Goal: Task Accomplishment & Management: Use online tool/utility

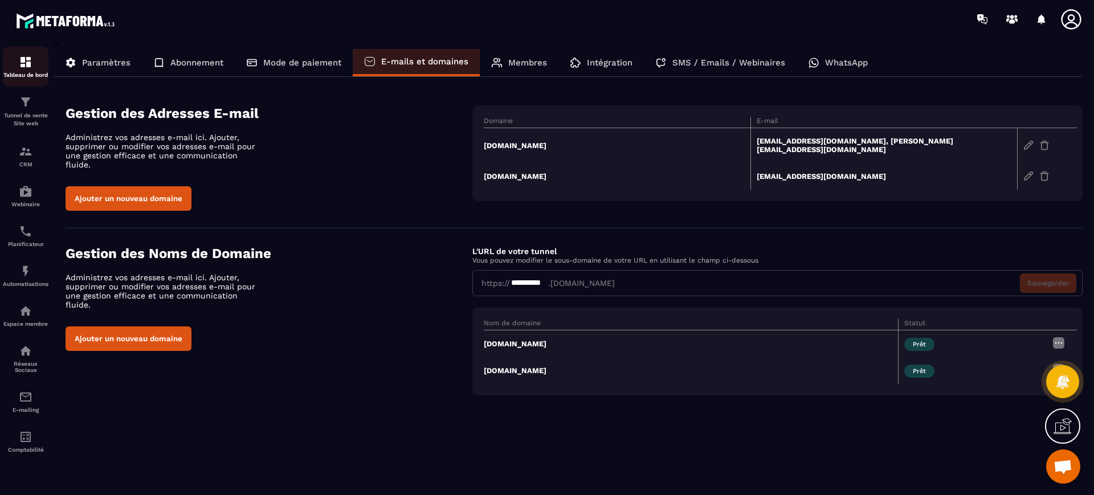
click at [30, 68] on img at bounding box center [26, 62] width 14 height 14
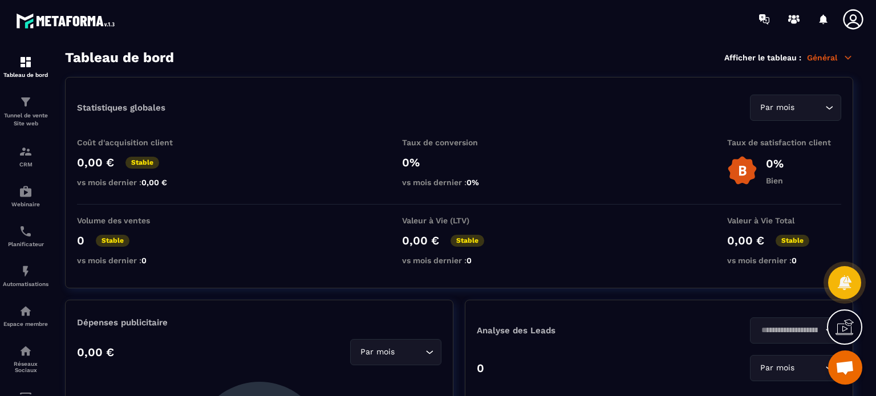
drag, startPoint x: 705, startPoint y: 1, endPoint x: 253, endPoint y: 72, distance: 457.7
click at [253, 72] on section "Tableau de bord Afficher le tableau : Général Statistiques globales Par mois Lo…" at bounding box center [459, 223] width 811 height 347
click at [18, 113] on p "Tunnel de vente Site web" at bounding box center [26, 120] width 46 height 16
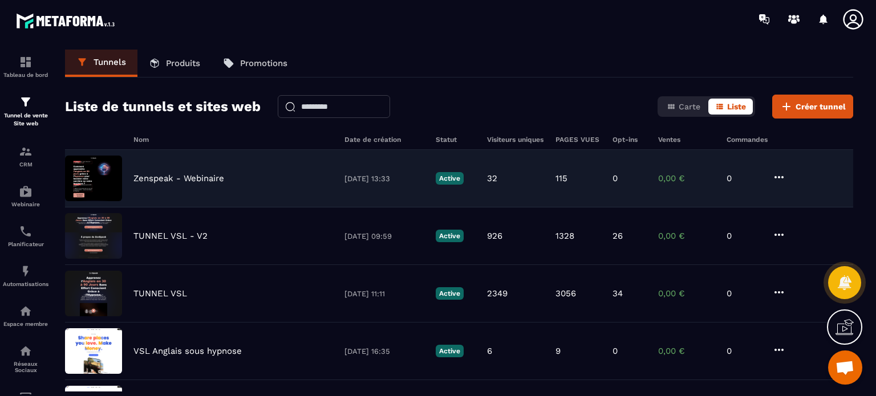
click at [144, 184] on div "Zenspeak - Webinaire 21/09/2025 13:33 Active 32 115 0 0,00 € 0" at bounding box center [459, 179] width 788 height 58
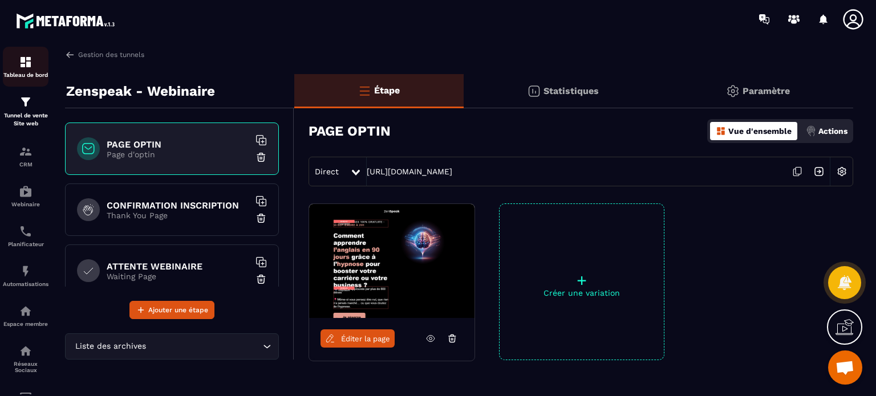
click at [41, 86] on link "Tableau de bord" at bounding box center [26, 67] width 46 height 40
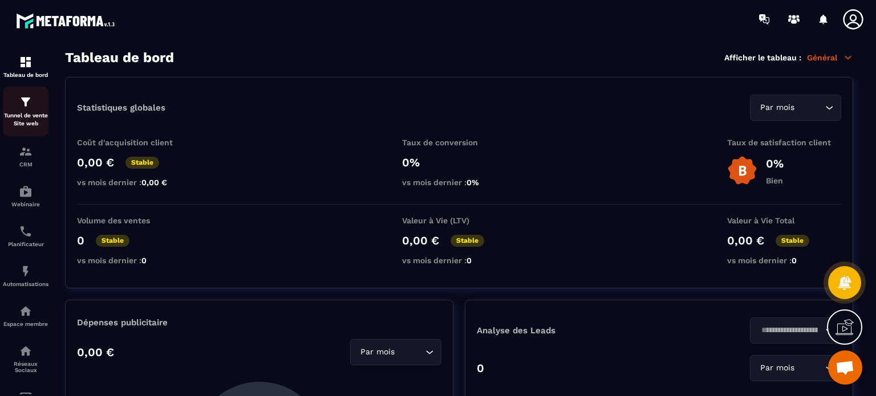
click at [30, 118] on p "Tunnel de vente Site web" at bounding box center [26, 120] width 46 height 16
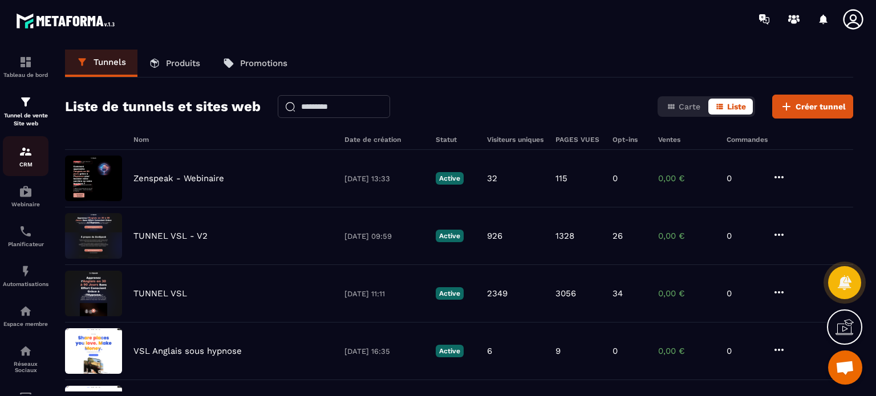
click at [34, 156] on div "CRM" at bounding box center [26, 156] width 46 height 23
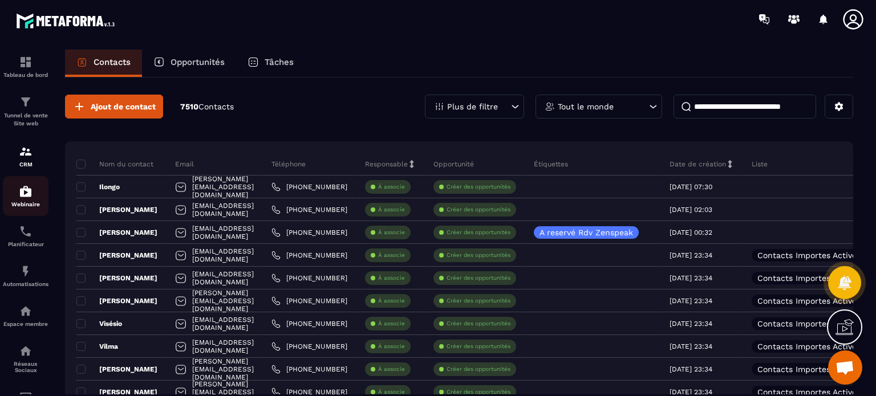
click at [22, 196] on img at bounding box center [26, 192] width 14 height 14
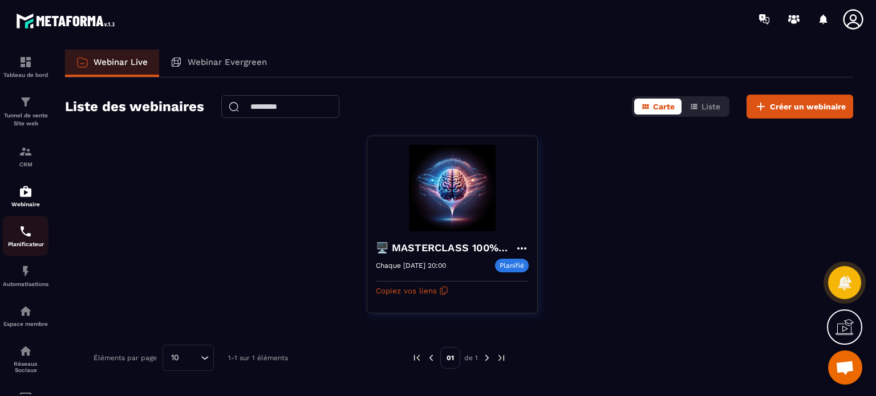
click at [21, 247] on p "Planificateur" at bounding box center [26, 244] width 46 height 6
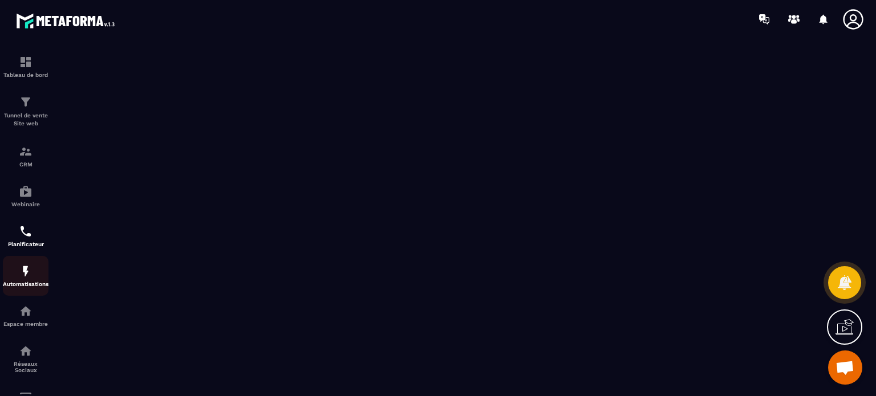
click at [23, 294] on link "Automatisations" at bounding box center [26, 276] width 46 height 40
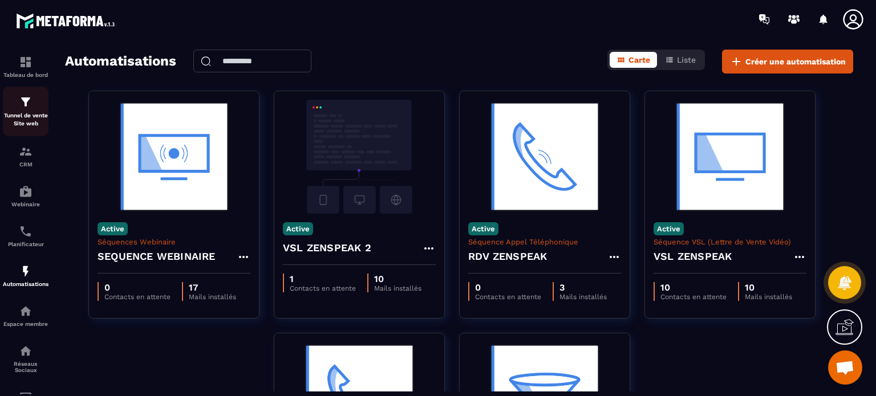
click at [30, 115] on p "Tunnel de vente Site web" at bounding box center [26, 120] width 46 height 16
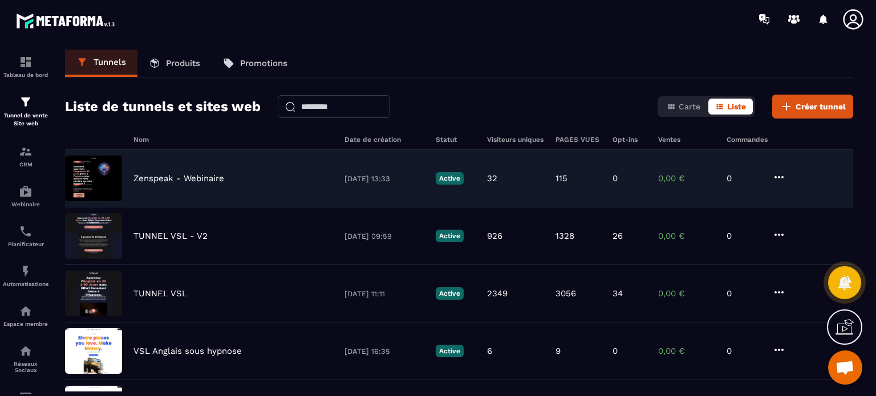
click at [173, 180] on p "Zenspeak - Webinaire" at bounding box center [178, 178] width 91 height 10
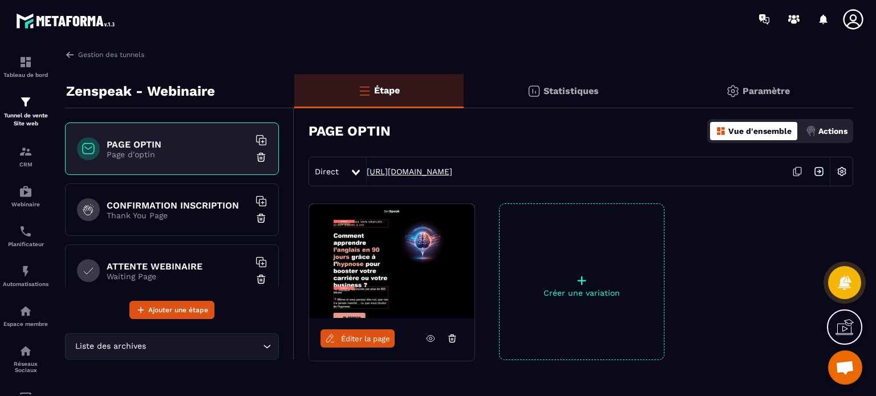
click at [388, 168] on link "https://go.zenspeak.fr/webinaire-optin" at bounding box center [410, 171] width 86 height 9
click at [119, 216] on p "Thank You Page" at bounding box center [178, 215] width 143 height 9
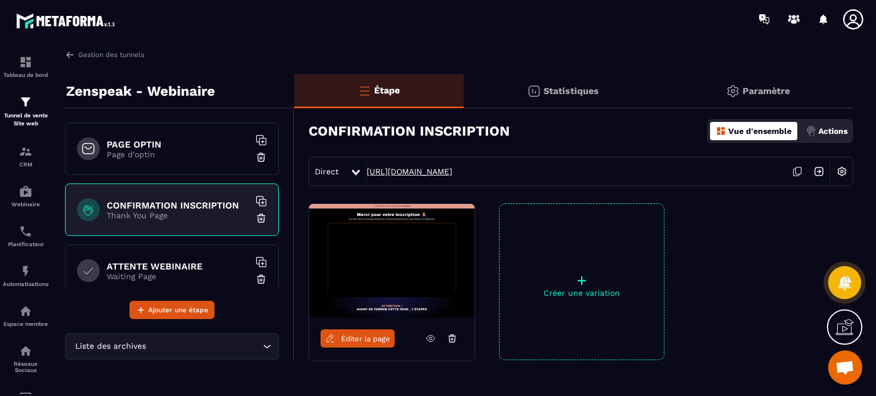
click at [449, 170] on link "https://go.zenspeak.fr/webinaire-optin-merci" at bounding box center [410, 171] width 86 height 9
click at [144, 263] on h6 "ATTENTE WEBINAIRE" at bounding box center [178, 266] width 143 height 11
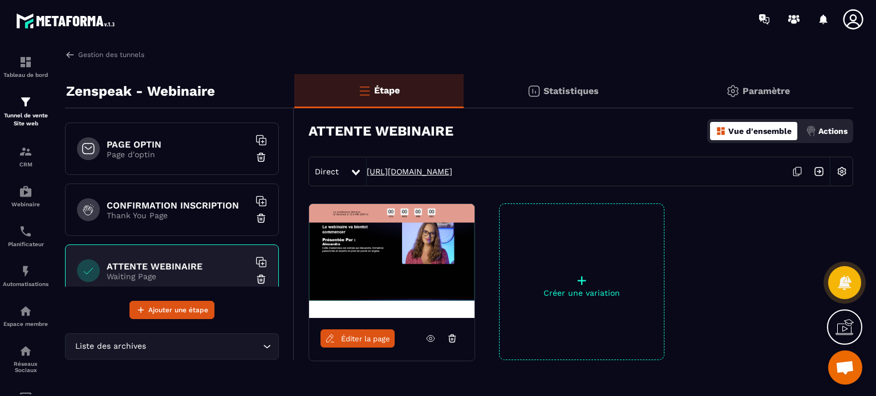
click at [398, 168] on link "https://go.zenspeak.fr/attente-webinaire-page" at bounding box center [410, 171] width 86 height 9
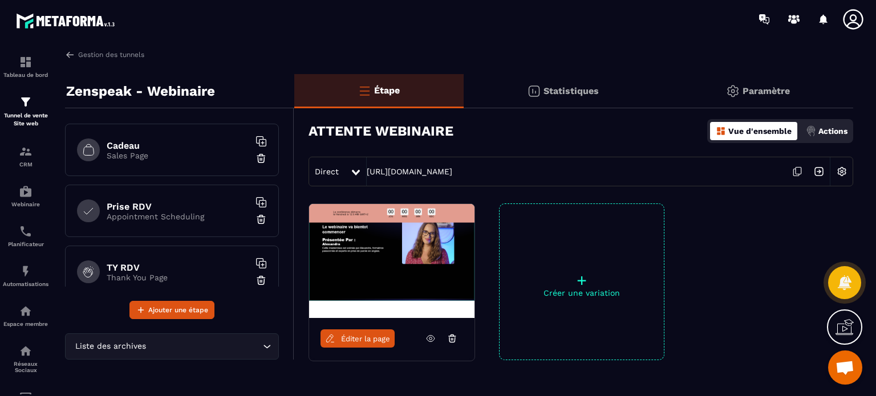
scroll to position [382, 0]
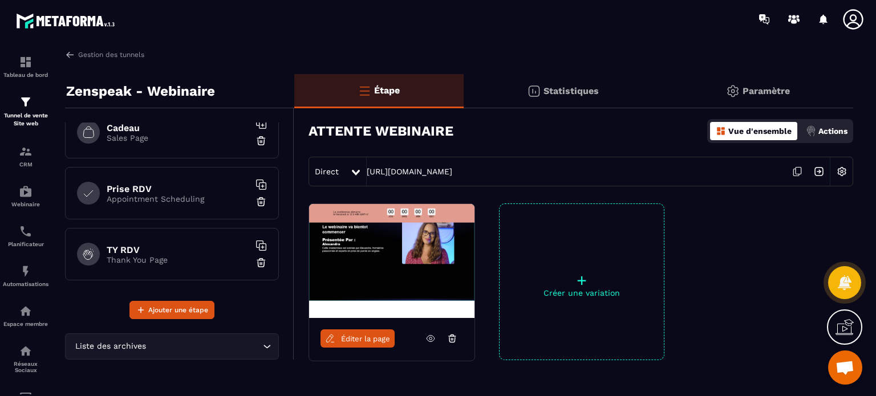
click at [128, 197] on p "Appointment Scheduling" at bounding box center [178, 198] width 143 height 9
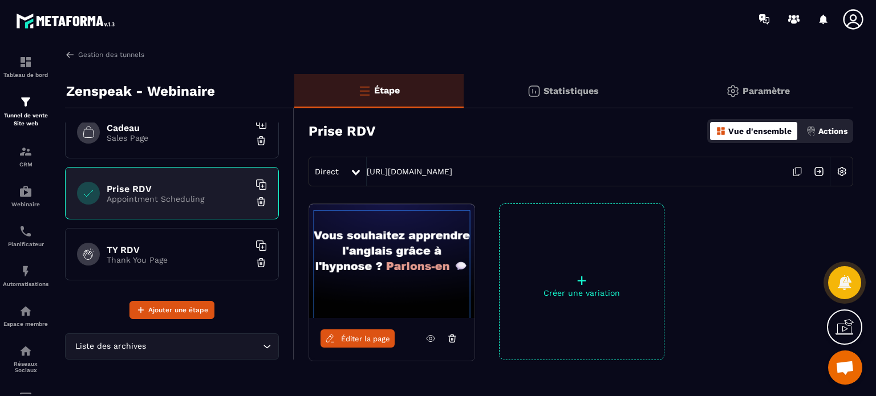
click at [125, 230] on div "TY RDV Thank You Page" at bounding box center [172, 254] width 214 height 52
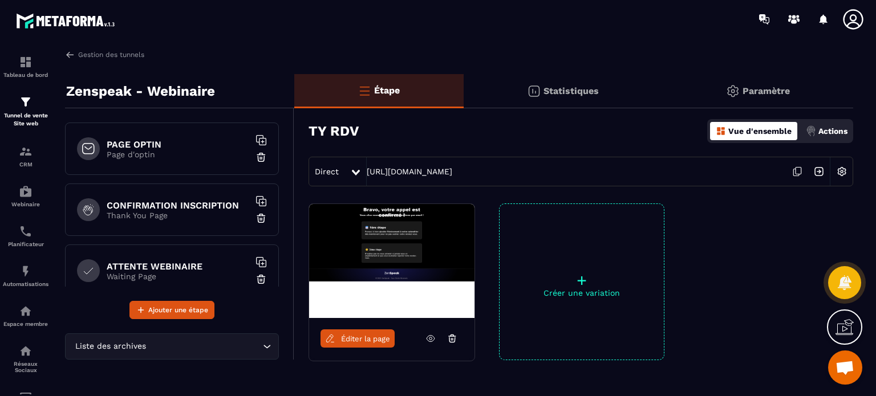
click at [171, 144] on h6 "PAGE OPTIN" at bounding box center [178, 144] width 143 height 11
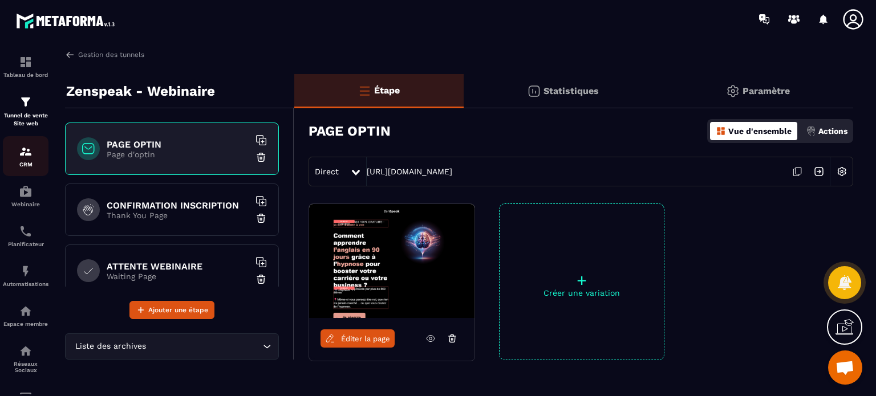
click at [25, 166] on p "CRM" at bounding box center [26, 164] width 46 height 6
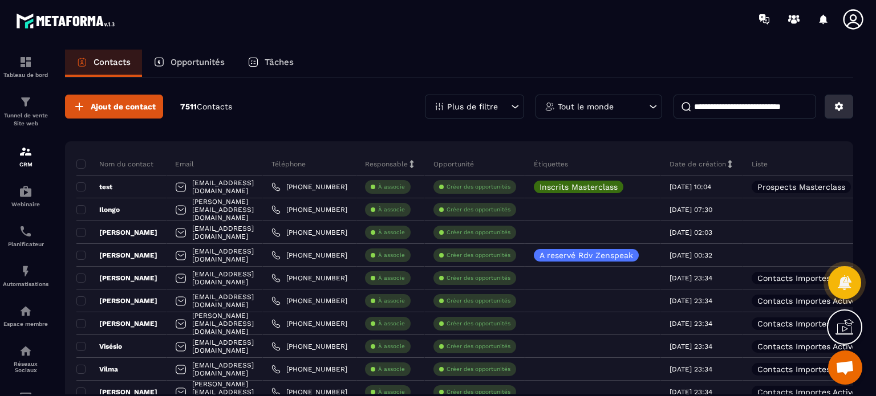
click at [834, 109] on icon at bounding box center [838, 106] width 10 height 10
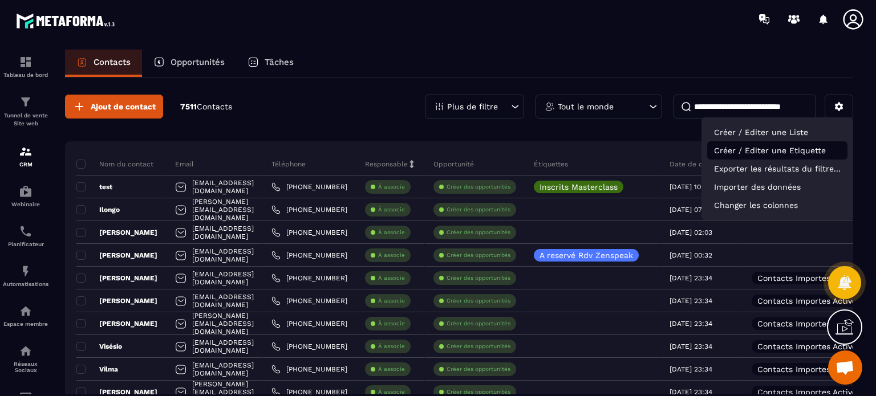
click at [772, 152] on p "Créer / Editer une Etiquette" at bounding box center [777, 150] width 140 height 18
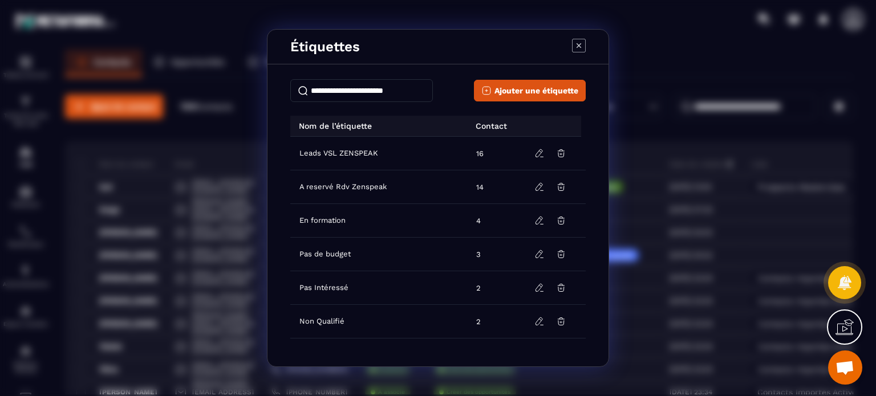
click at [381, 91] on input "Modal window" at bounding box center [361, 90] width 143 height 23
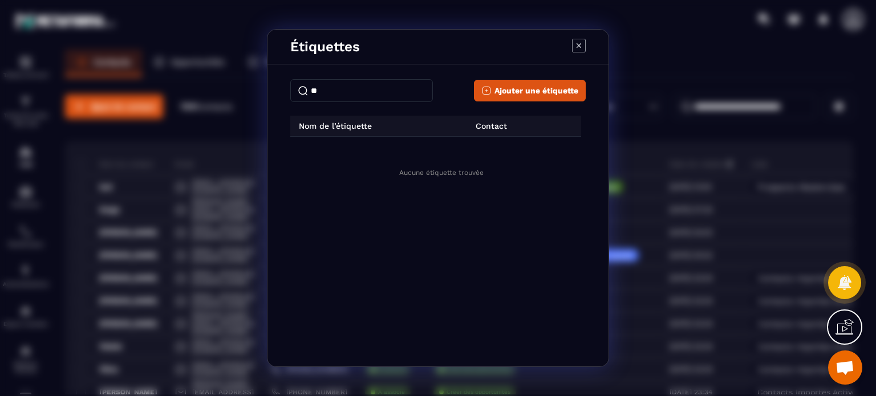
type input "*"
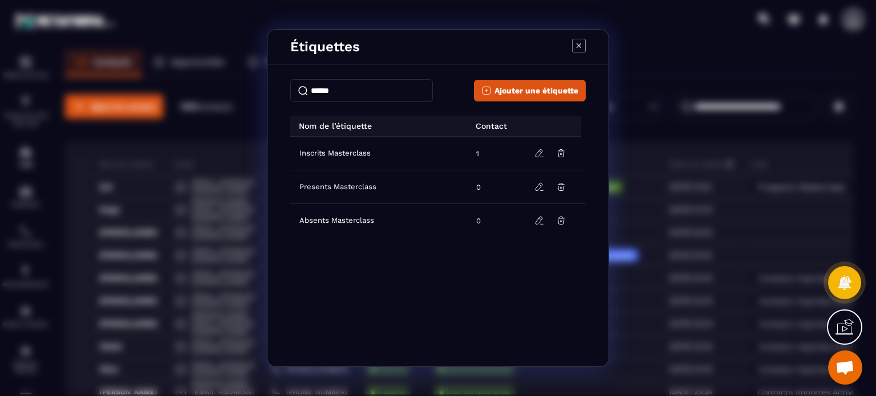
type input "******"
drag, startPoint x: 342, startPoint y: 156, endPoint x: 362, endPoint y: 152, distance: 20.5
click at [362, 152] on span "Inscrits Masterclass" at bounding box center [334, 153] width 71 height 9
drag, startPoint x: 337, startPoint y: 185, endPoint x: 371, endPoint y: 182, distance: 33.8
click at [371, 182] on span "Presents Masterclass" at bounding box center [337, 186] width 77 height 9
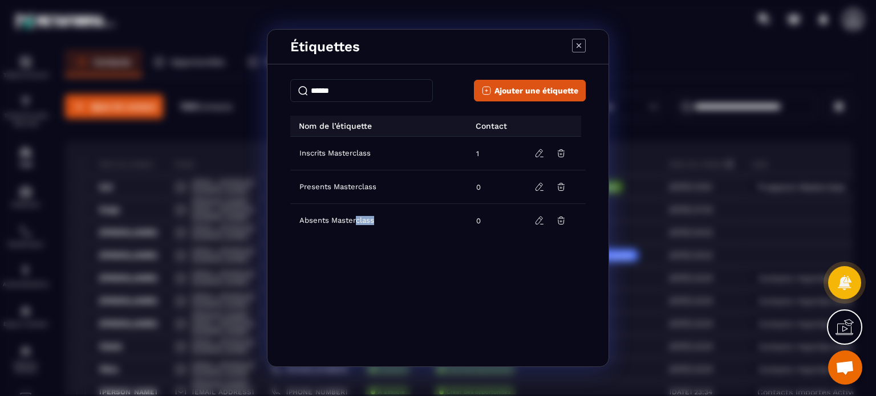
drag, startPoint x: 356, startPoint y: 225, endPoint x: 379, endPoint y: 217, distance: 23.6
click at [379, 217] on td "Absents Masterclass" at bounding box center [379, 221] width 179 height 34
click at [575, 46] on icon "Modal window" at bounding box center [579, 46] width 14 height 14
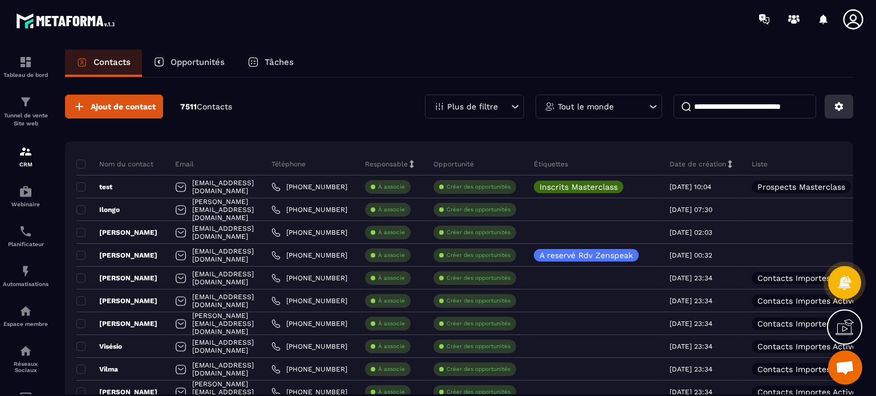
click at [837, 97] on button at bounding box center [838, 107] width 29 height 24
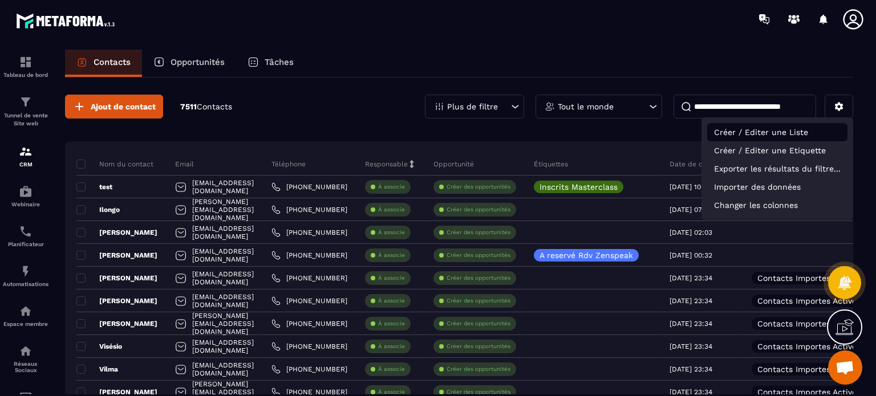
click at [778, 130] on p "Créer / Editer une Liste" at bounding box center [777, 132] width 140 height 18
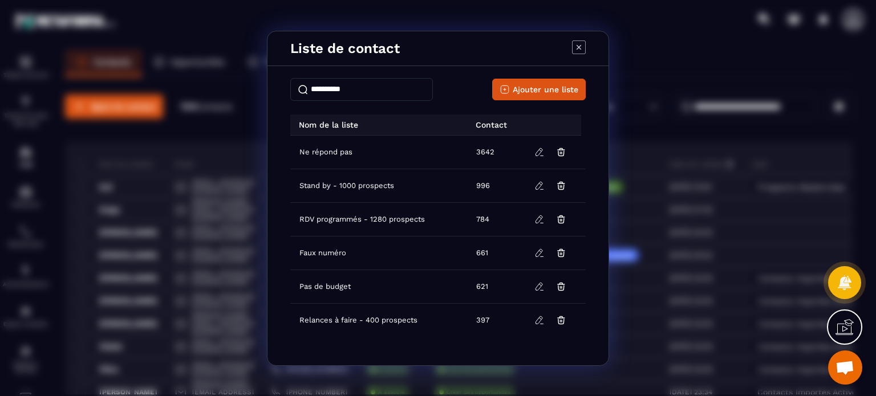
click at [379, 75] on div "Ajouter une liste Nom de la liste Contact Ne répond pas 3642 Stand by - 1000 pr…" at bounding box center [437, 217] width 341 height 296
click at [376, 84] on input "Modal window" at bounding box center [361, 89] width 143 height 23
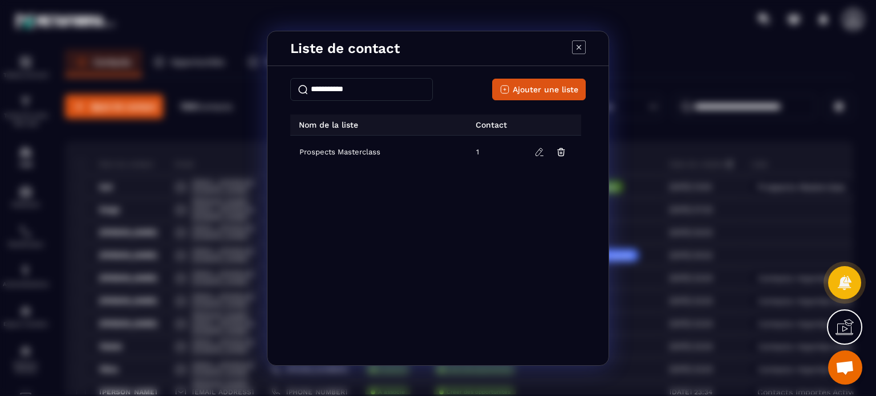
type input "**********"
click at [577, 44] on icon "Modal window" at bounding box center [579, 47] width 14 height 14
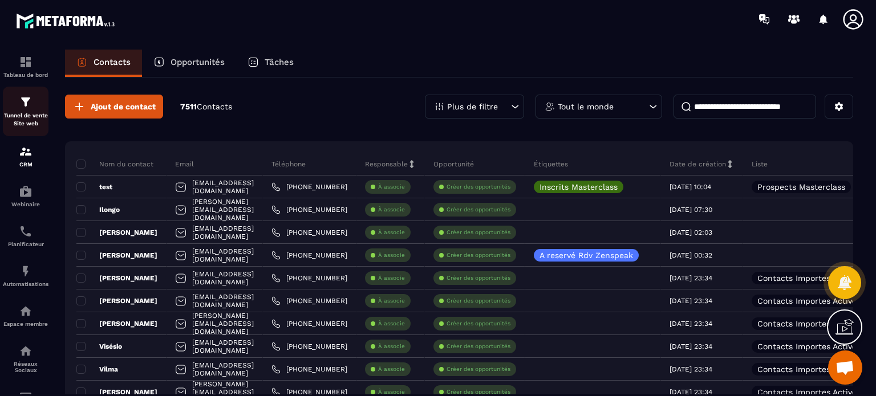
click at [30, 103] on img at bounding box center [26, 102] width 14 height 14
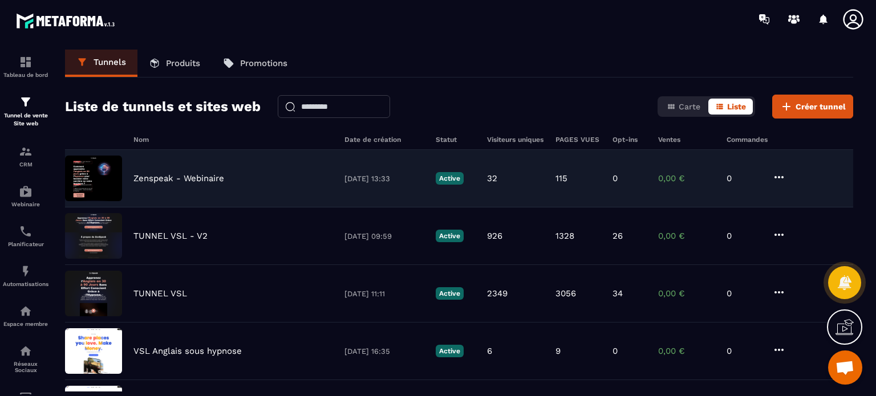
click at [153, 180] on p "Zenspeak - Webinaire" at bounding box center [178, 178] width 91 height 10
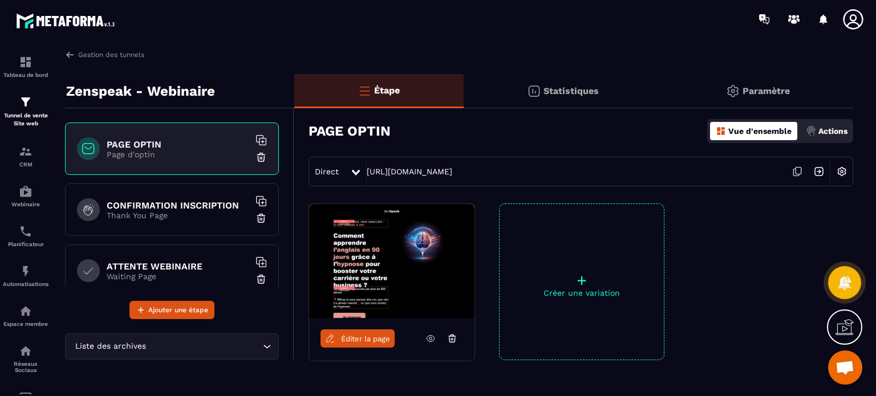
click at [826, 137] on div "Actions" at bounding box center [826, 131] width 47 height 18
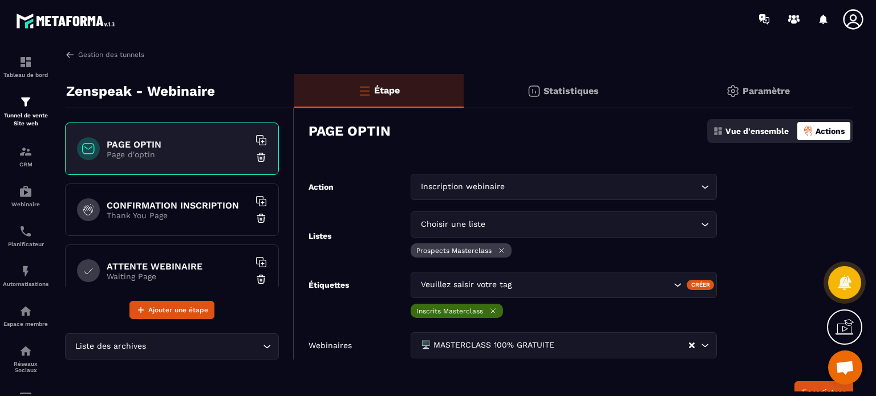
click at [356, 264] on form "Action Inscription webinaire Loading... Listes Choisir une liste Loading... Pro…" at bounding box center [573, 288] width 559 height 229
click at [29, 160] on div "CRM" at bounding box center [26, 156] width 46 height 23
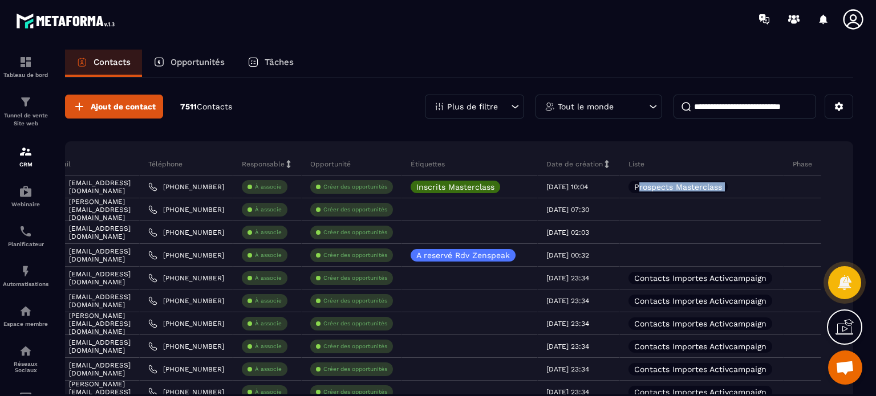
drag, startPoint x: 835, startPoint y: 187, endPoint x: 858, endPoint y: 185, distance: 23.4
click at [858, 185] on div "Contacts Opportunités Tâches Ajout de contact 7511 Contacts Plus de filtre Tout…" at bounding box center [459, 234] width 811 height 368
click at [35, 204] on p "Webinaire" at bounding box center [26, 204] width 46 height 6
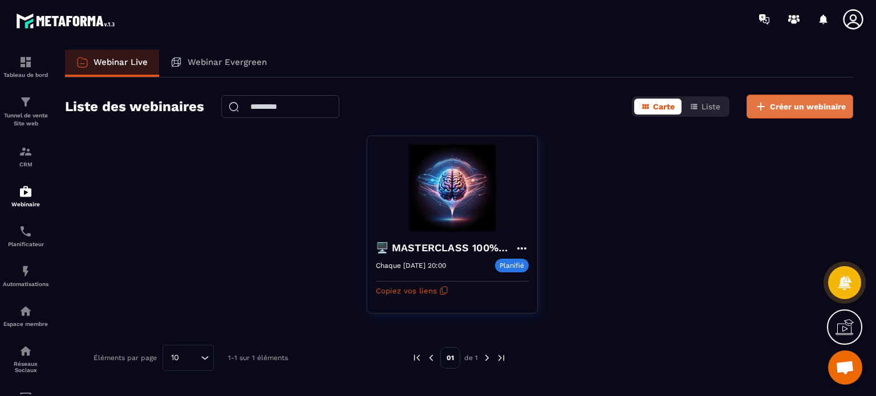
click at [803, 111] on span "Créer un webinaire" at bounding box center [808, 106] width 76 height 11
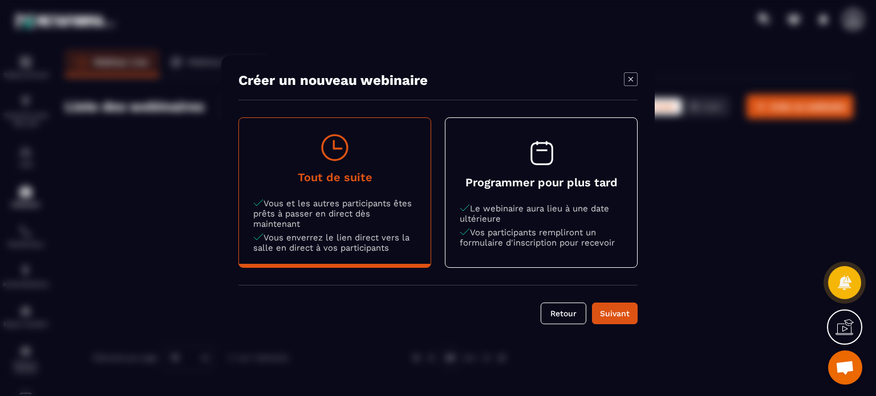
click at [494, 169] on button "Programmer pour plus tard Le webinaire aura lieu à une date ultérieure Vos part…" at bounding box center [541, 192] width 192 height 139
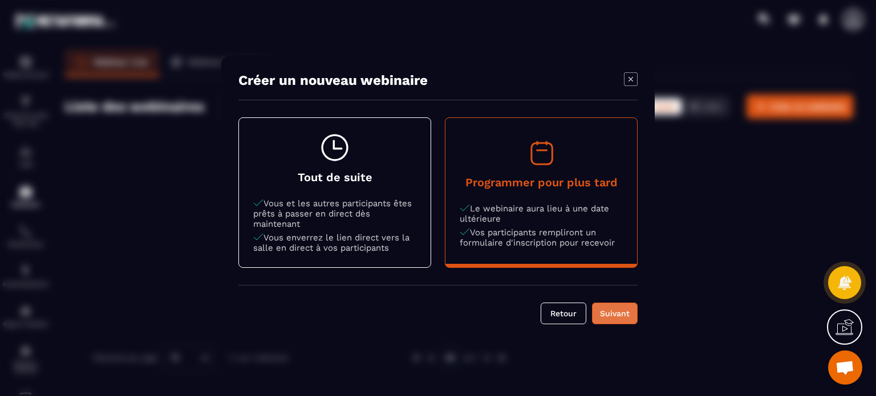
click at [616, 319] on button "Suivant" at bounding box center [615, 314] width 46 height 22
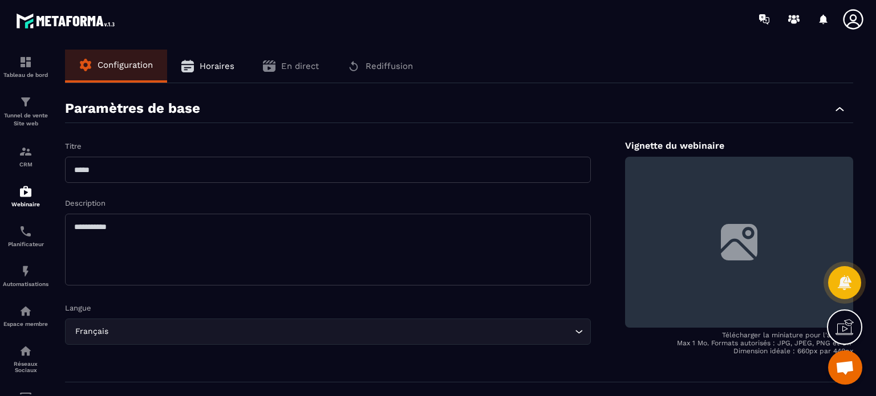
click at [170, 169] on input "text" at bounding box center [328, 170] width 526 height 26
type input "**********"
click at [145, 226] on textarea at bounding box center [328, 250] width 526 height 72
paste textarea "**********"
type textarea "**********"
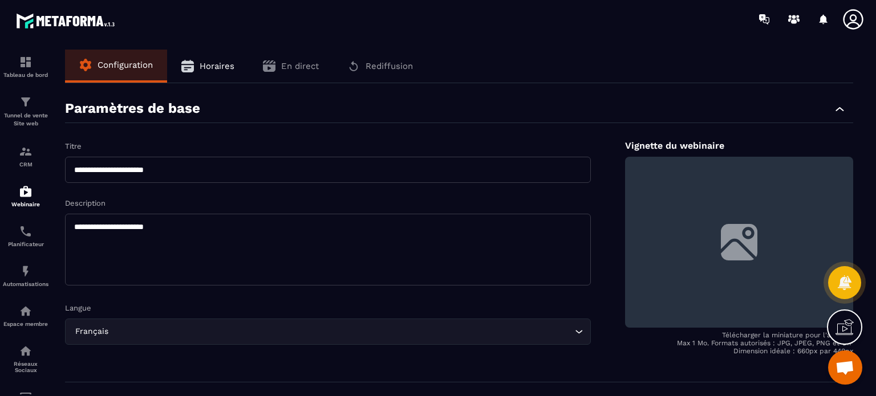
click at [222, 306] on div "Langue" at bounding box center [328, 307] width 526 height 11
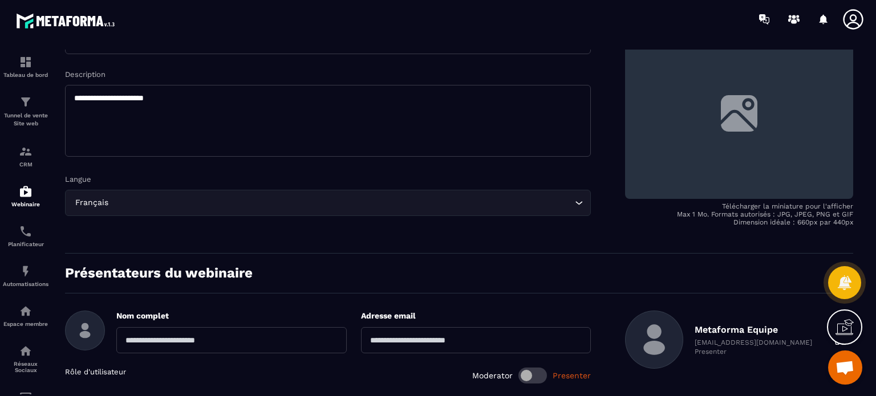
scroll to position [182, 0]
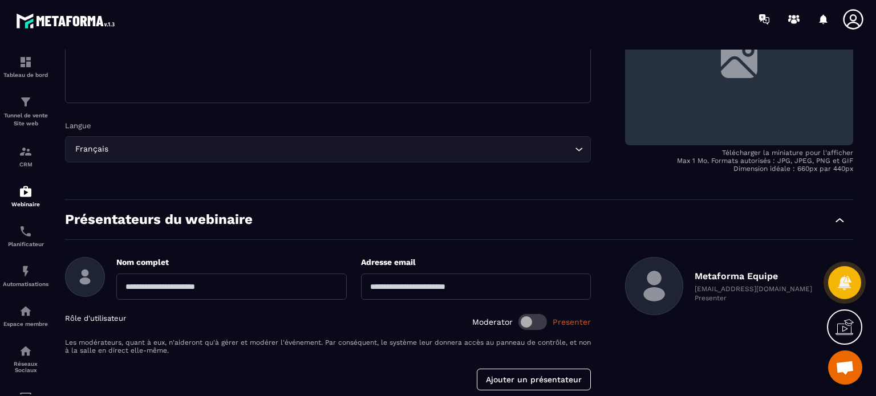
click at [207, 239] on form "Présentateurs du webinaire Nom complet Adresse email Rôle d'utilisateur Moderat…" at bounding box center [459, 300] width 788 height 179
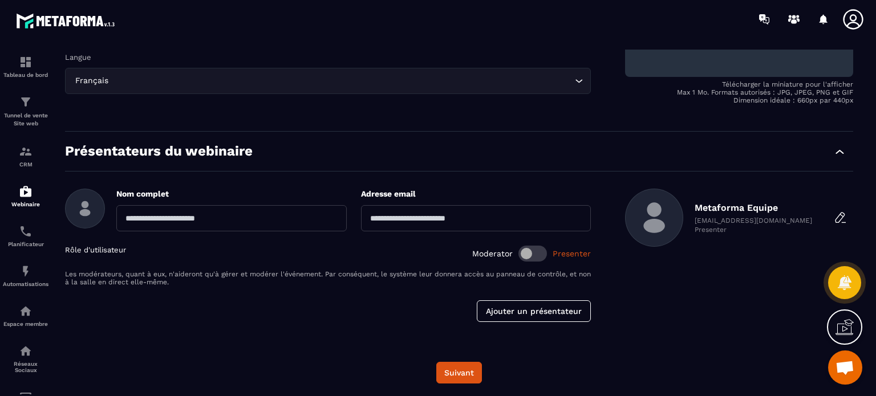
scroll to position [253, 0]
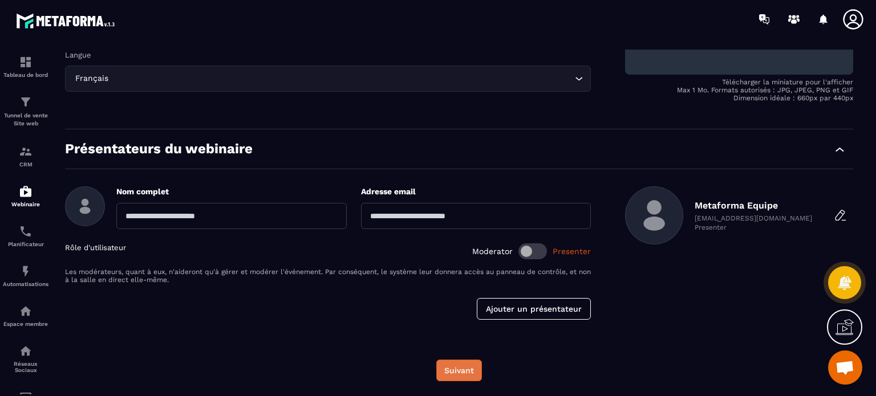
click at [461, 367] on button "Suivant" at bounding box center [459, 371] width 46 height 22
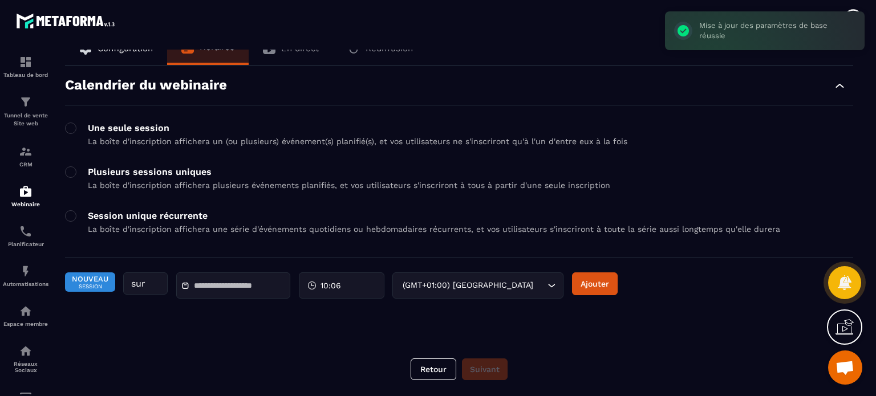
scroll to position [0, 0]
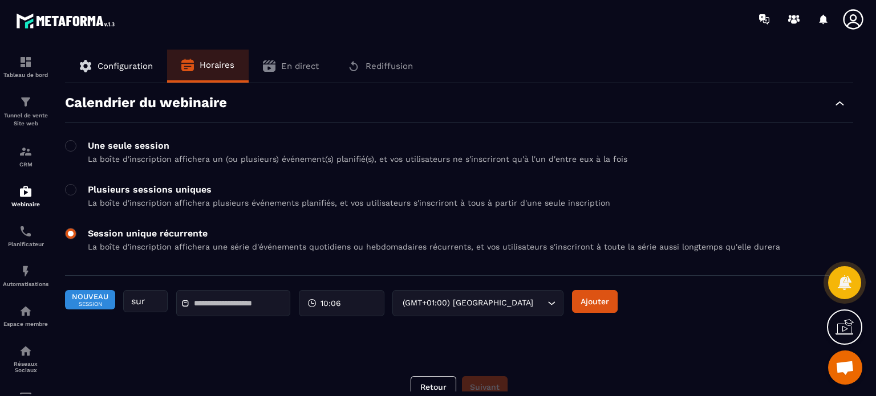
click at [68, 233] on span at bounding box center [70, 233] width 11 height 11
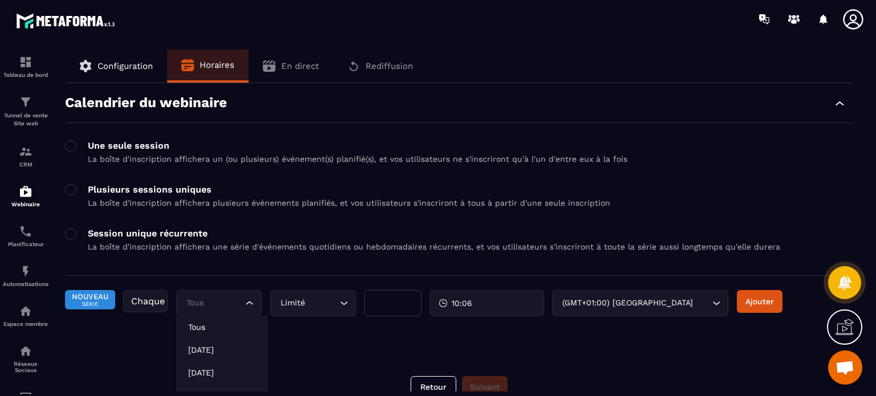
click at [192, 310] on div "Tous Loading..." at bounding box center [219, 303] width 86 height 26
click at [210, 368] on p "Mardi" at bounding box center [221, 372] width 67 height 11
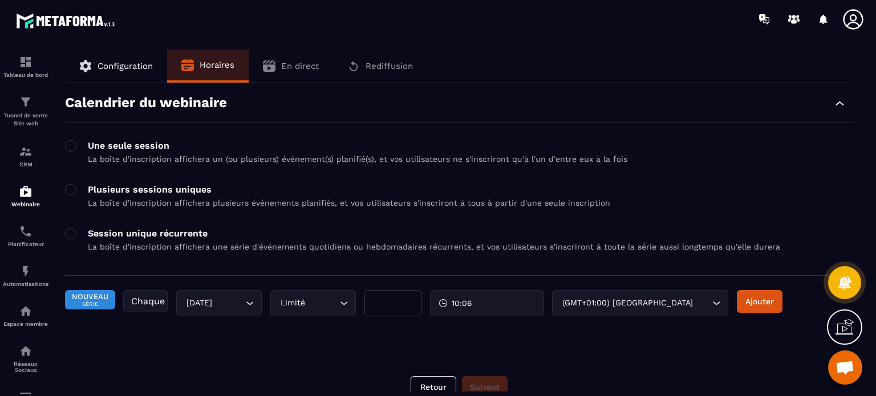
click at [290, 309] on div "Limité" at bounding box center [307, 303] width 62 height 13
click at [299, 351] on p "Illimité" at bounding box center [315, 349] width 67 height 11
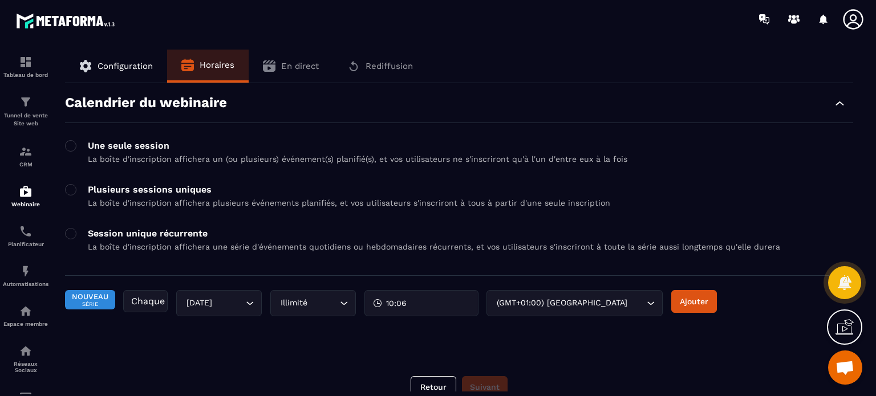
click at [394, 303] on span "10:06" at bounding box center [396, 303] width 21 height 11
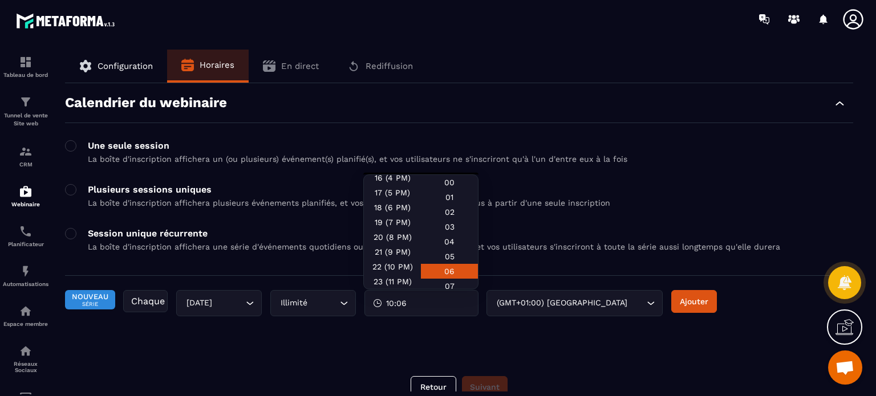
scroll to position [240, 0]
click at [394, 235] on div "20 (8 PM)" at bounding box center [392, 238] width 57 height 15
click at [629, 302] on input "Search for option" at bounding box center [636, 303] width 14 height 13
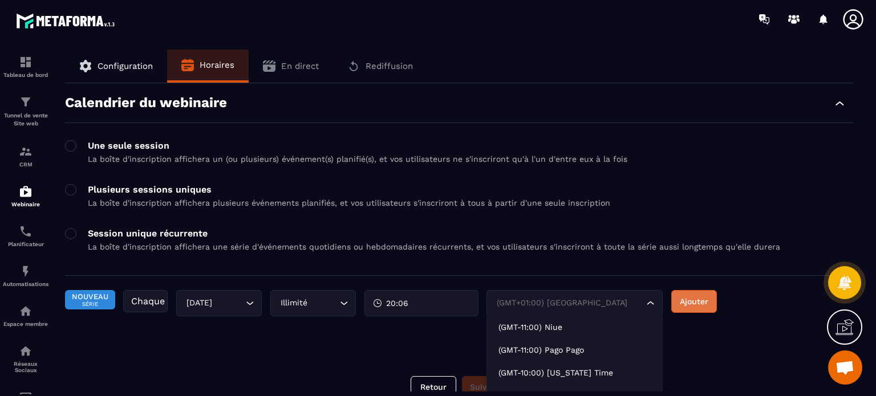
click at [686, 305] on button "Ajouter" at bounding box center [694, 301] width 46 height 23
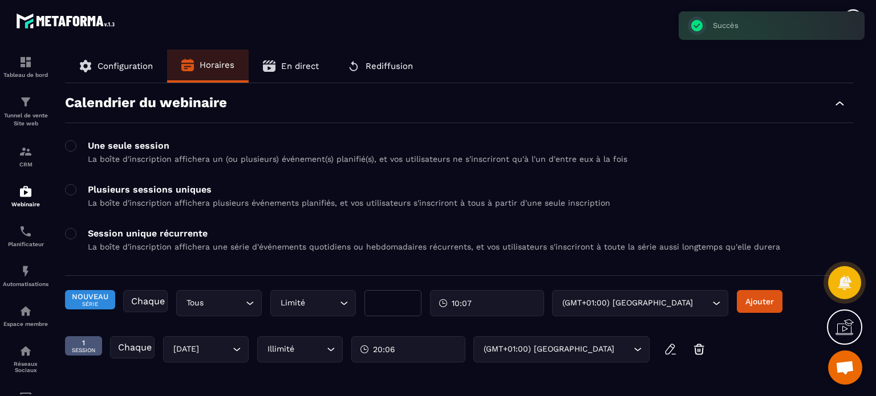
click at [453, 363] on div "1 Session Chaque Mardi Loading... Illimité Loading... 20:06 (GMT+01:00) Paris L…" at bounding box center [357, 355] width 584 height 38
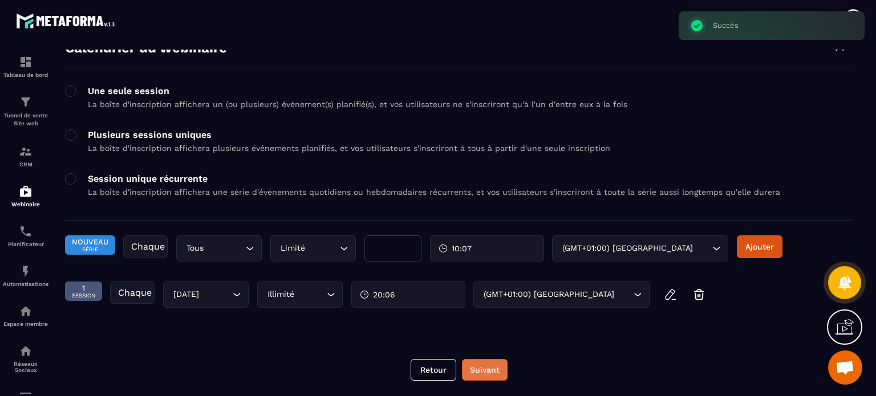
click at [482, 371] on button "Suivant" at bounding box center [485, 370] width 46 height 22
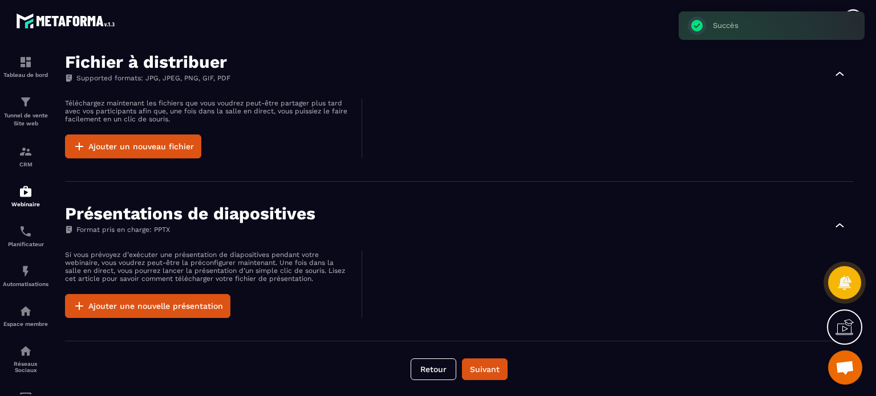
click at [484, 267] on div at bounding box center [612, 284] width 479 height 67
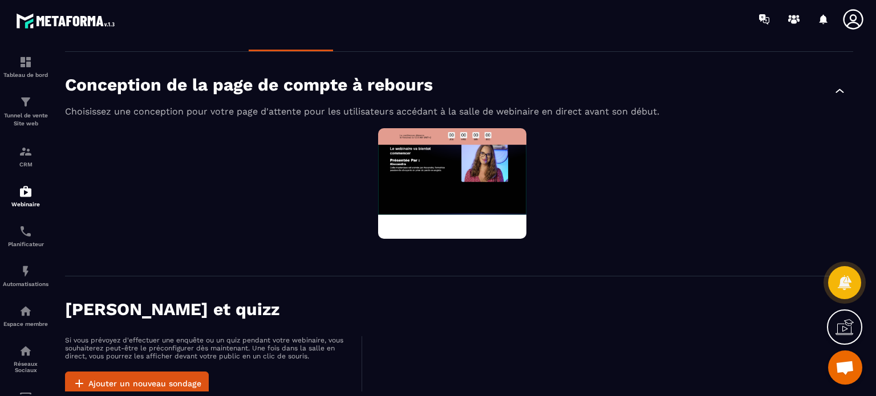
scroll to position [0, 0]
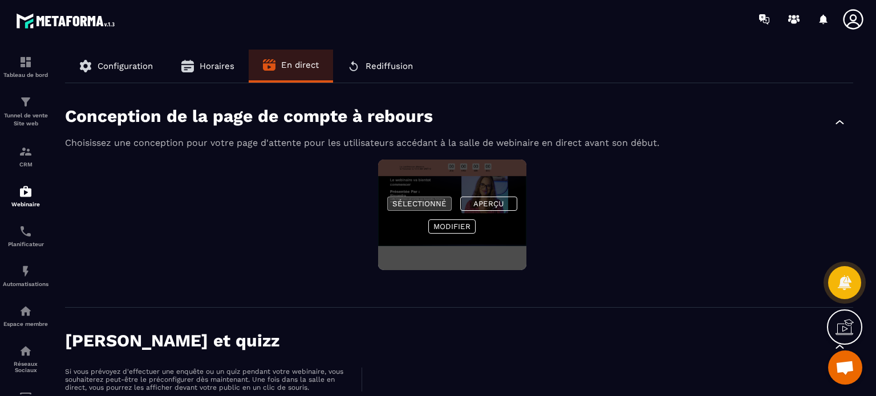
click at [425, 210] on button "Sélectionné" at bounding box center [419, 204] width 64 height 14
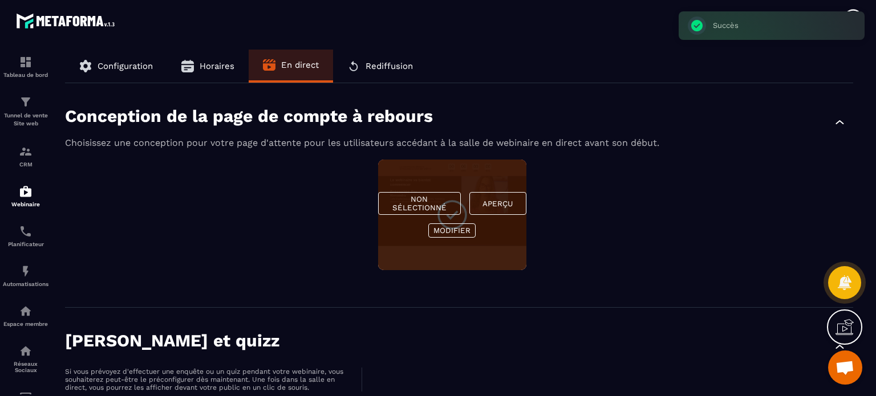
click at [597, 311] on div "Sondages et quizz Si vous prévoyez d'effectuer une enquête ou un quiz pendant v…" at bounding box center [459, 379] width 788 height 143
click at [182, 175] on div "Non sélectionné Aperçu Modifier" at bounding box center [459, 222] width 788 height 125
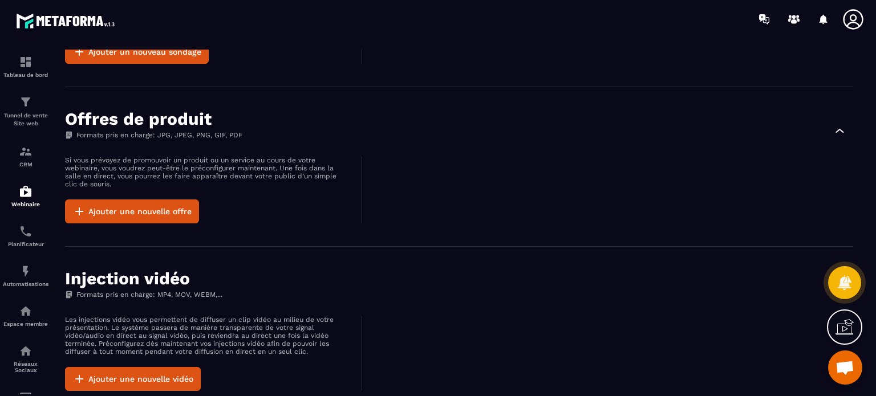
scroll to position [365, 0]
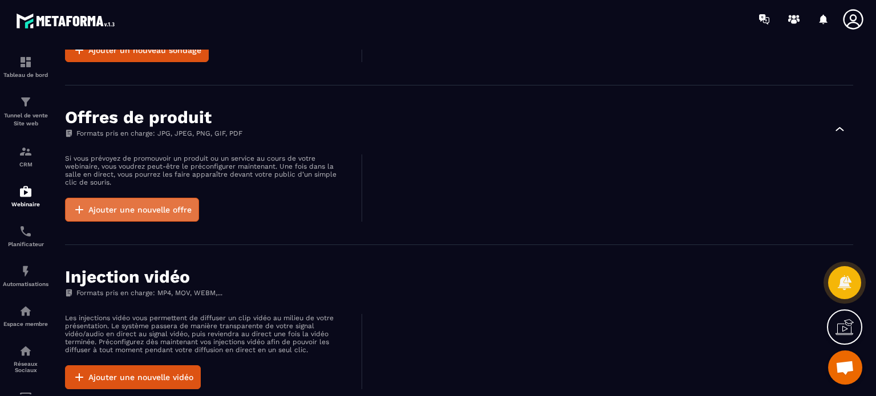
click at [121, 207] on button "Ajouter une nouvelle offre" at bounding box center [132, 210] width 134 height 24
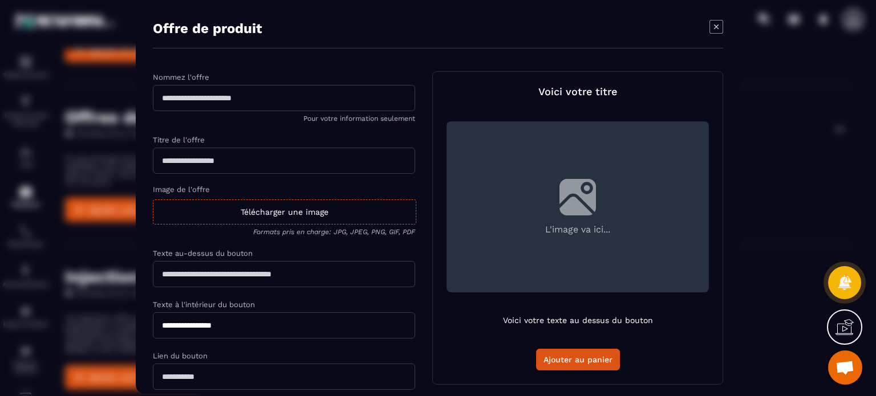
click at [713, 25] on icon "Modal window" at bounding box center [716, 27] width 14 height 14
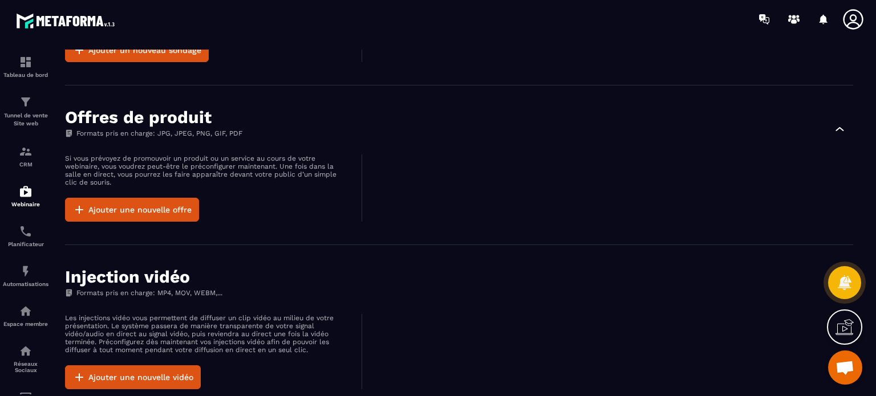
click at [635, 248] on div "Injection vidéo Formats pris en charge: MP4, MOV, WEBM,... Les injections vidéo…" at bounding box center [459, 329] width 788 height 168
click at [123, 211] on button "Ajouter une nouvelle offre" at bounding box center [132, 210] width 134 height 24
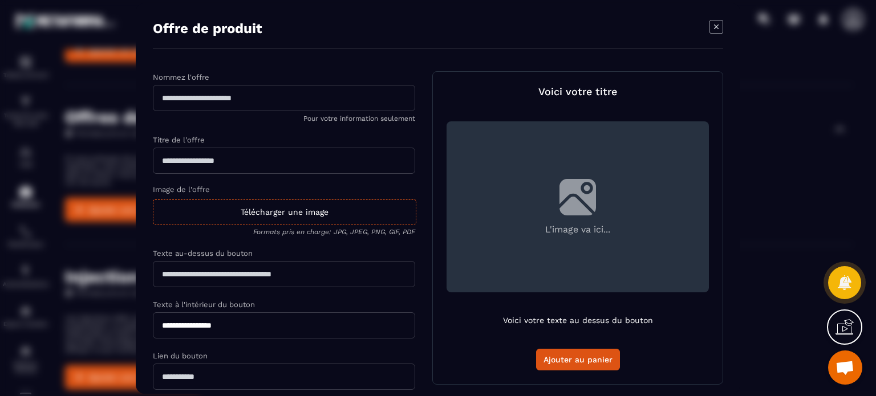
click at [292, 252] on div "Texte au-dessus du bouton" at bounding box center [284, 252] width 262 height 11
click at [717, 26] on icon "Modal window" at bounding box center [716, 27] width 5 height 5
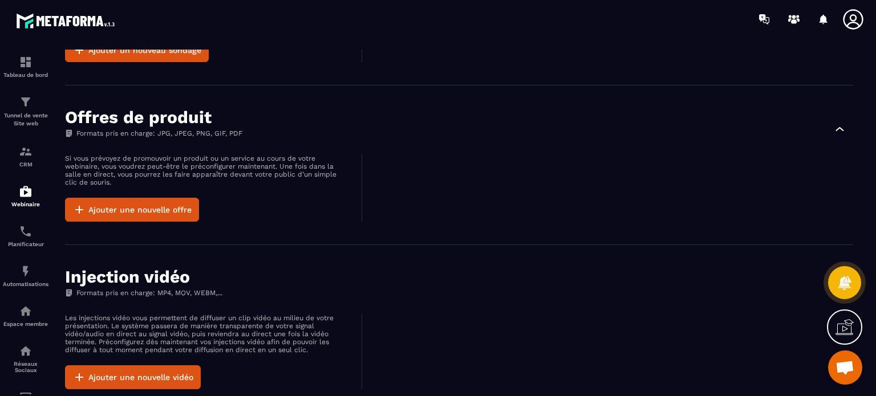
click at [253, 245] on div "Offres de produit Formats pris en charge: JPG, JPEG, PNG, GIF, PDF Si vous prév…" at bounding box center [459, 166] width 788 height 160
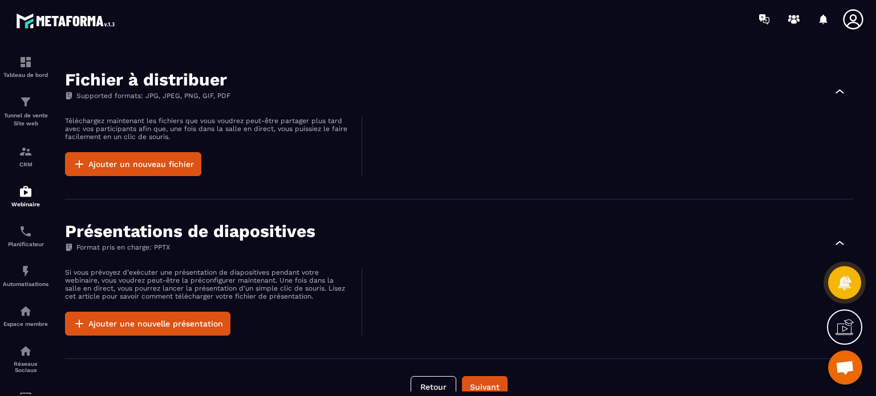
scroll to position [750, 0]
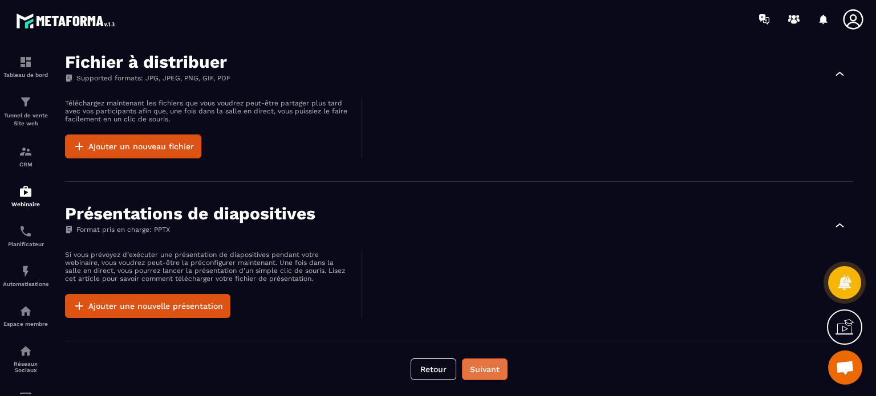
click at [486, 363] on button "Suivant" at bounding box center [485, 370] width 46 height 22
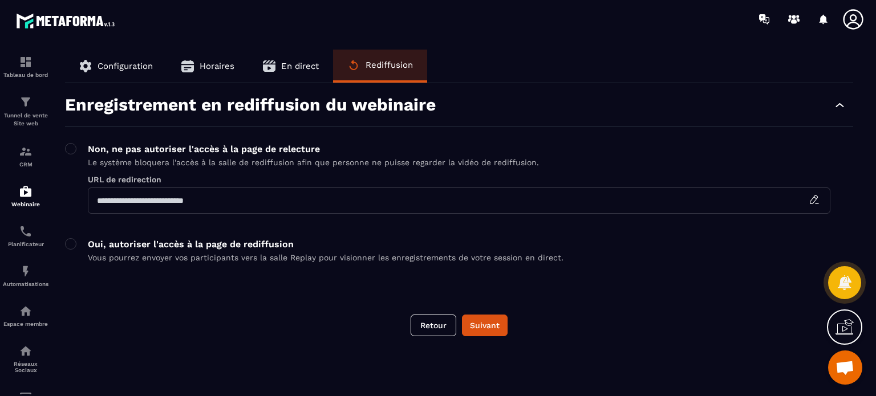
click at [133, 249] on p "Oui, autoriser l'accès à la page de rediffusion" at bounding box center [325, 244] width 475 height 11
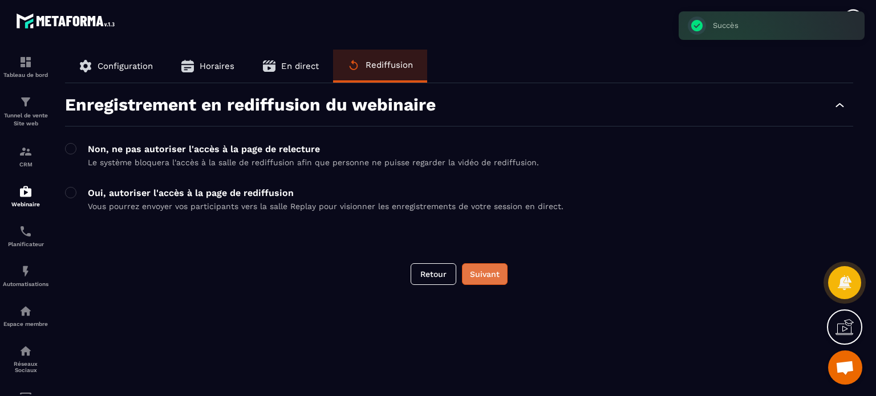
click at [487, 275] on button "Suivant" at bounding box center [485, 274] width 46 height 22
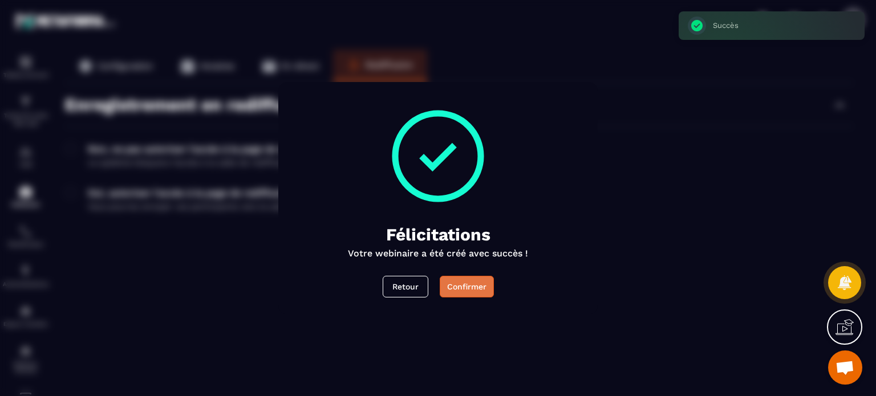
click at [475, 285] on div "Confirmer" at bounding box center [466, 286] width 39 height 11
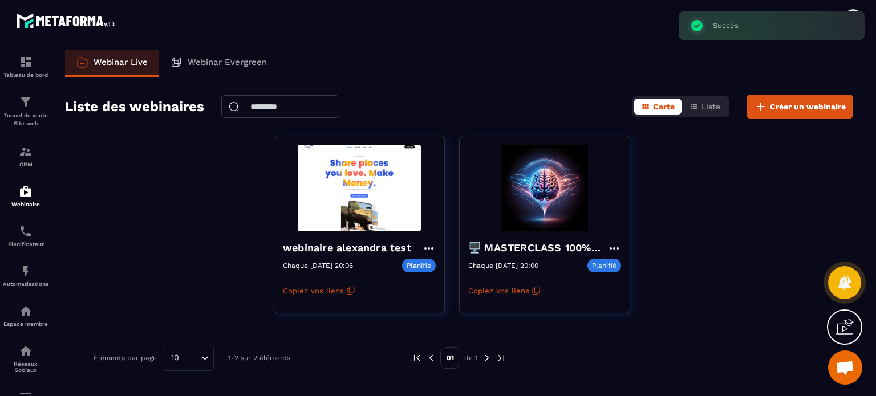
click at [842, 323] on icon at bounding box center [844, 327] width 18 height 18
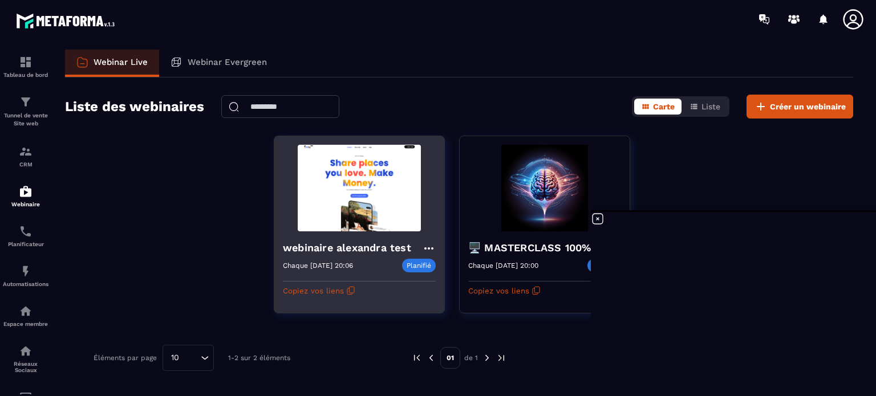
click at [427, 243] on icon at bounding box center [429, 249] width 14 height 14
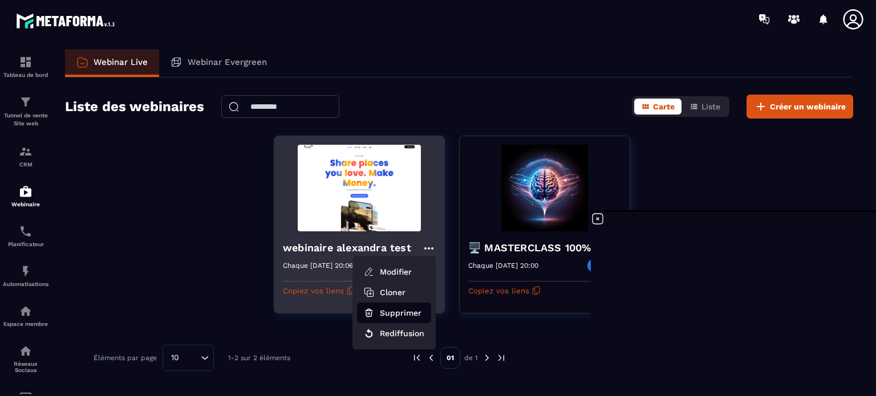
click at [392, 306] on button "Supprimer" at bounding box center [394, 313] width 74 height 21
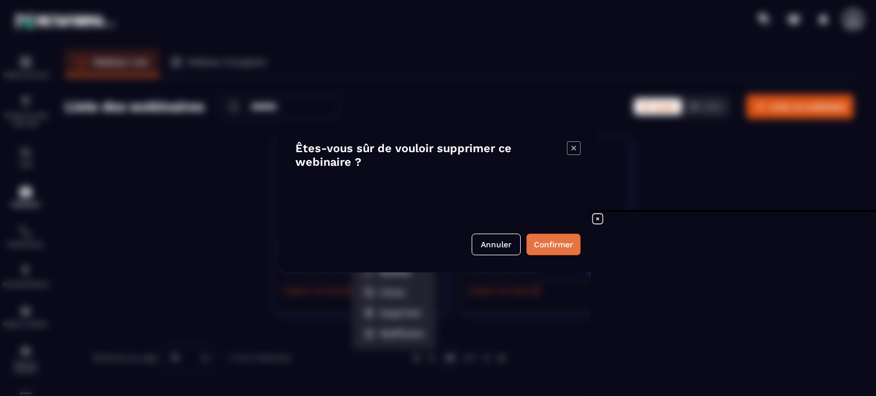
click at [557, 243] on button "Confirmer" at bounding box center [553, 245] width 54 height 22
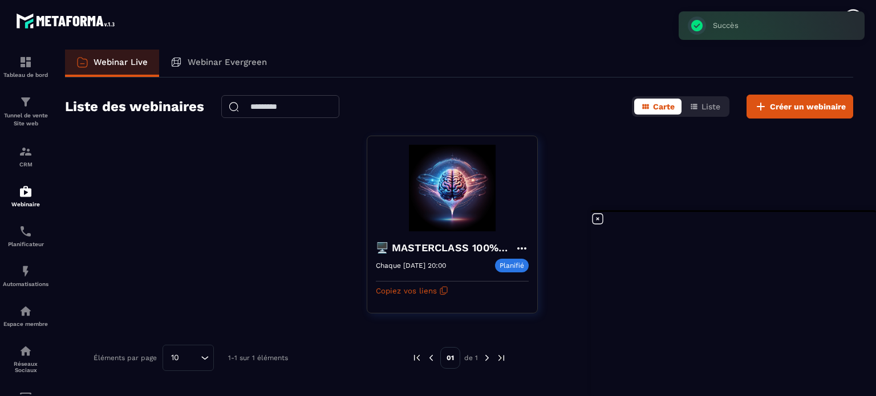
click at [599, 220] on icon at bounding box center [597, 219] width 10 height 10
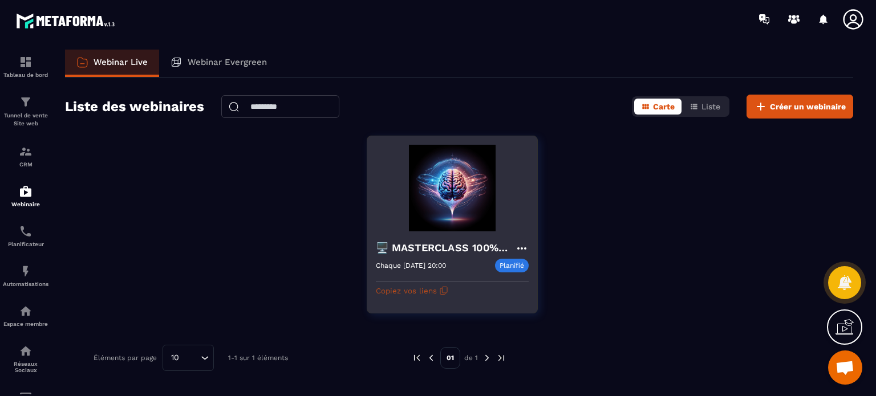
click at [416, 292] on button "Copiez vos liens" at bounding box center [412, 291] width 72 height 18
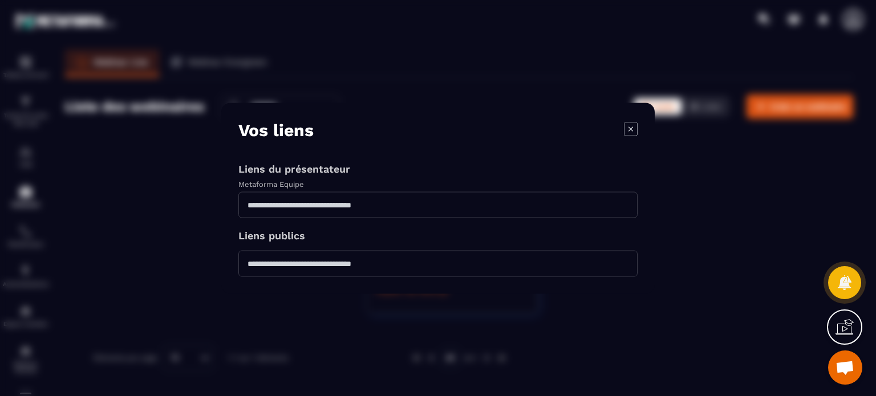
click at [627, 127] on icon "Modal window" at bounding box center [631, 129] width 14 height 14
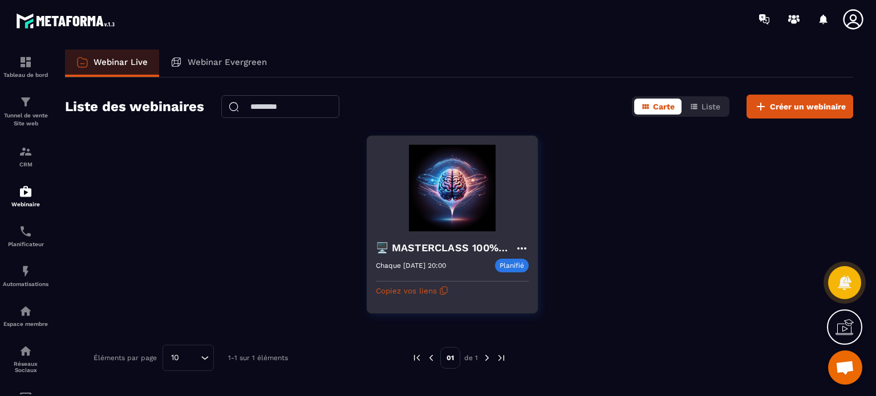
click at [523, 244] on icon at bounding box center [522, 249] width 14 height 14
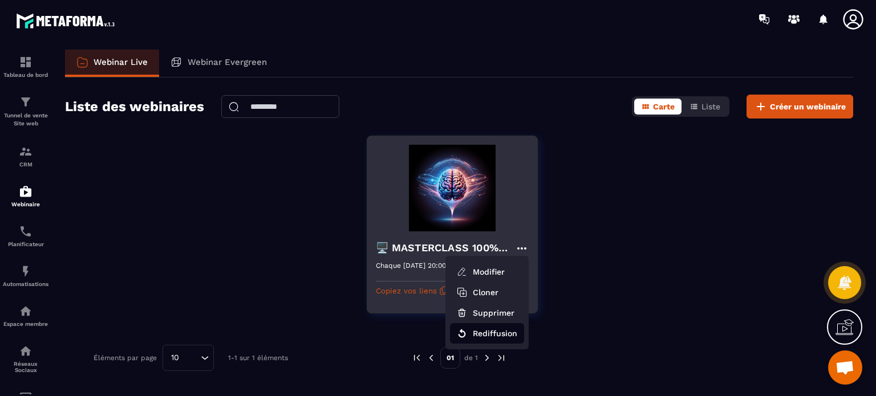
click at [482, 330] on button "Rediffusion" at bounding box center [487, 333] width 74 height 21
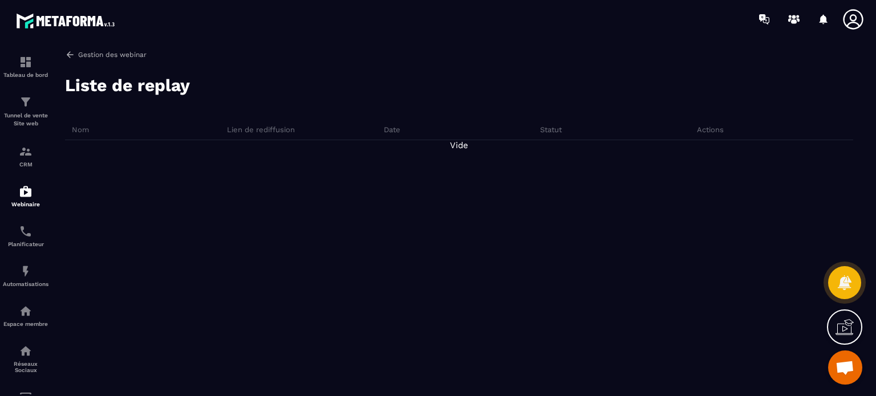
click at [111, 56] on p "Gestion des webinar" at bounding box center [112, 55] width 68 height 8
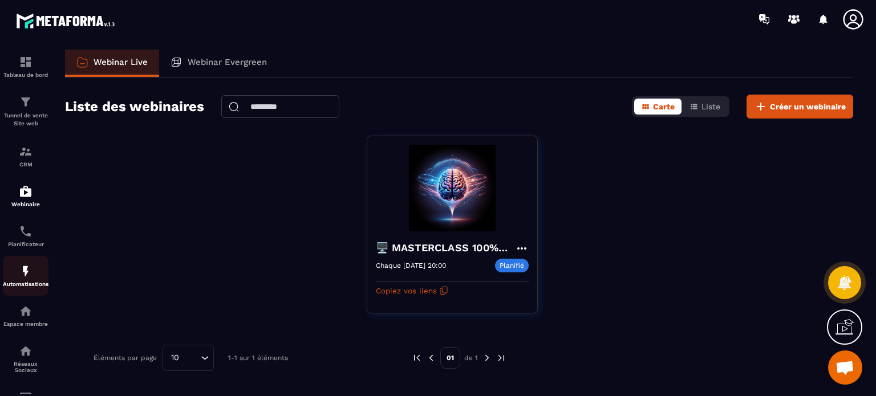
click at [26, 287] on p "Automatisations" at bounding box center [26, 284] width 46 height 6
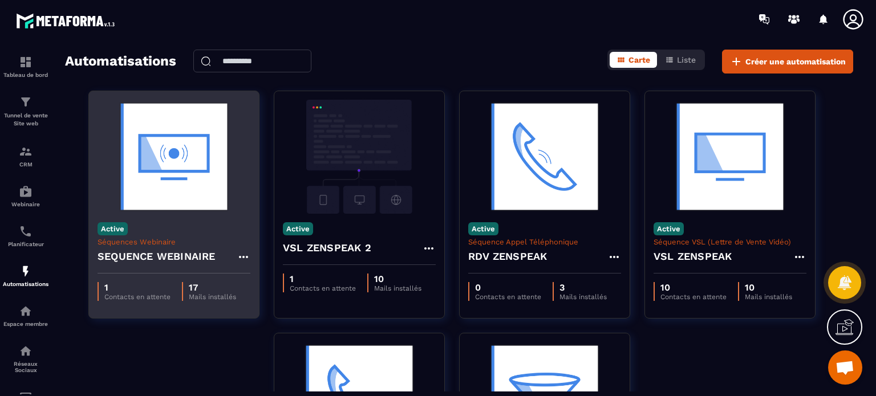
click at [159, 216] on div "Active Séquences Webinaire SEQUENCE WEBINAIRE" at bounding box center [174, 244] width 170 height 60
click at [171, 182] on img at bounding box center [173, 157] width 153 height 114
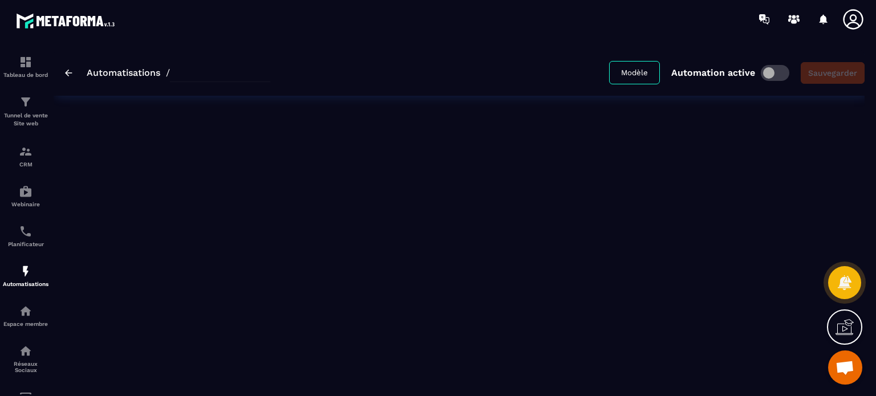
type input "**********"
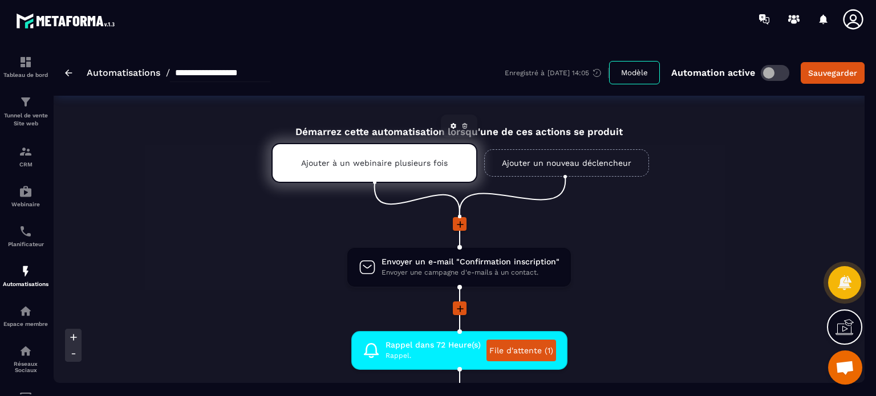
click at [287, 167] on div "Ajouter à un webinaire plusieurs fois" at bounding box center [374, 163] width 206 height 40
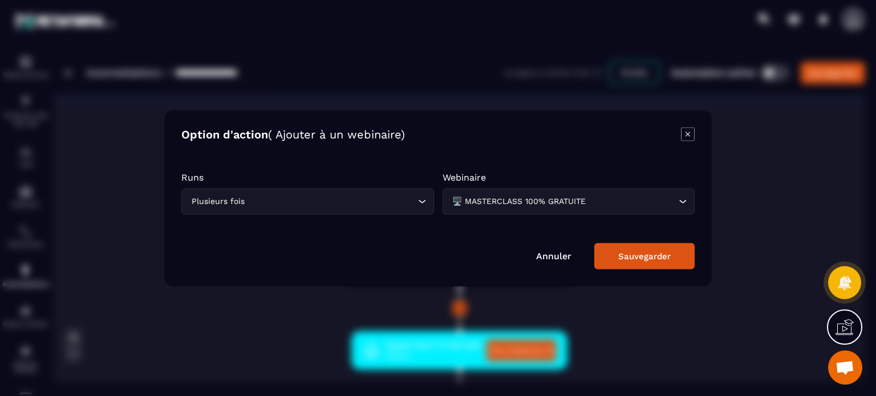
click at [551, 253] on link "Annuler" at bounding box center [553, 255] width 35 height 11
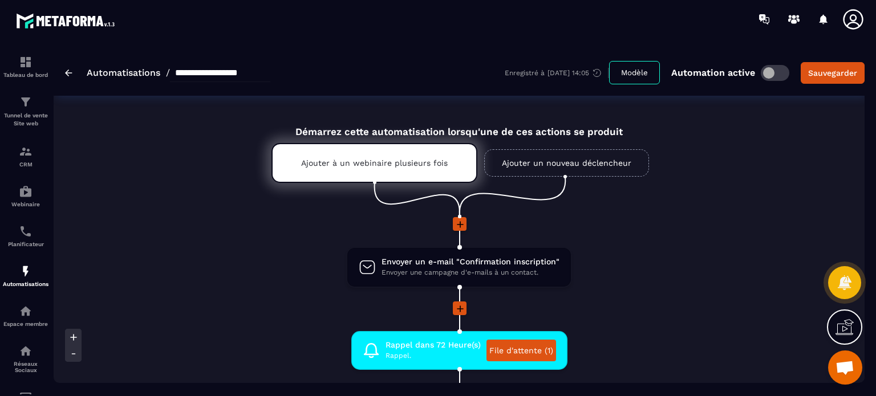
click at [287, 286] on li "Envoyer un e-mail "Confirmation inscription" Envoyer une campagne d'e-mails à u…" at bounding box center [458, 274] width 539 height 55
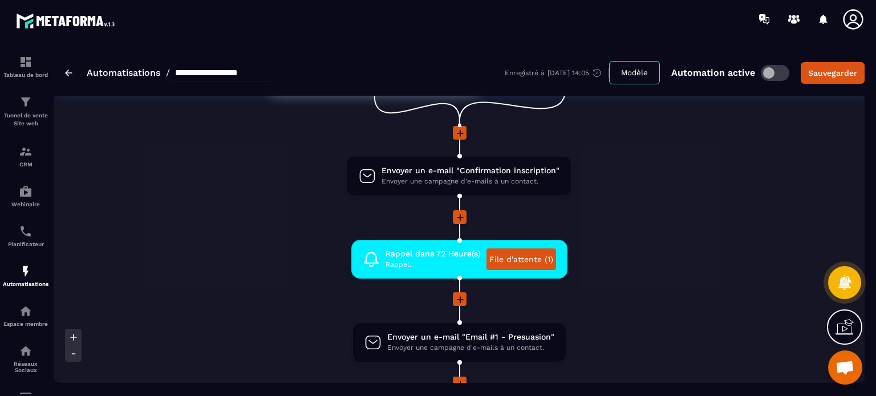
scroll to position [114, 0]
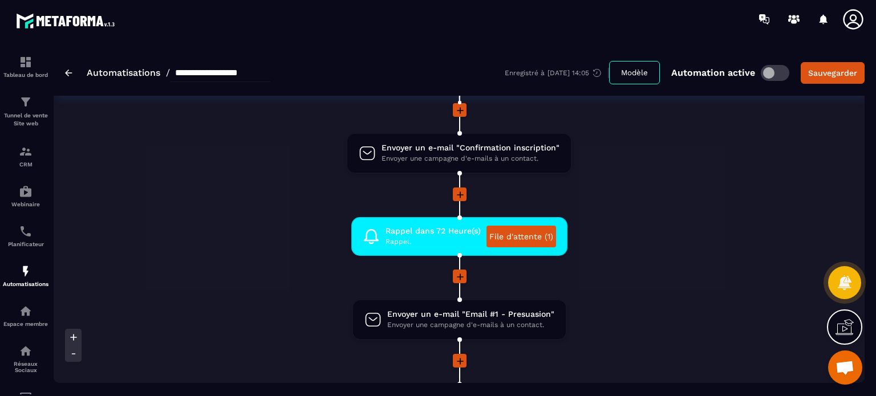
click at [286, 264] on li "Rappel dans 72 Heure(s) Rappel. File d'attente (1) drag-arrow" at bounding box center [458, 243] width 539 height 52
click at [313, 225] on li "Rappel dans 72 Heure(s) Rappel. File d'attente (1) drag-arrow" at bounding box center [458, 243] width 539 height 52
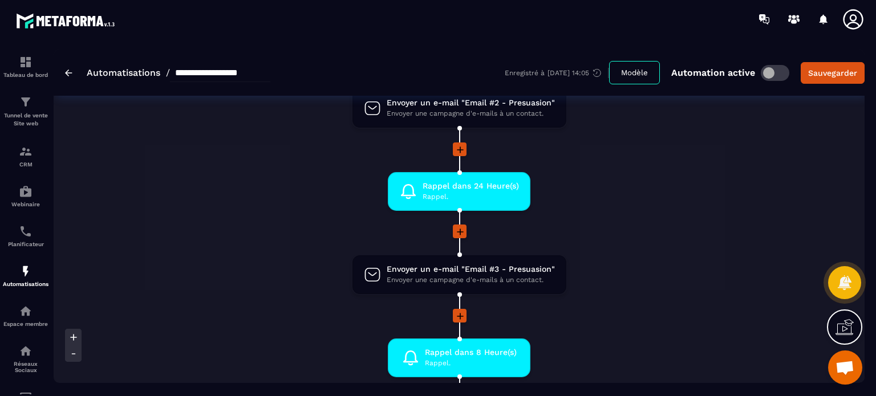
scroll to position [547, 0]
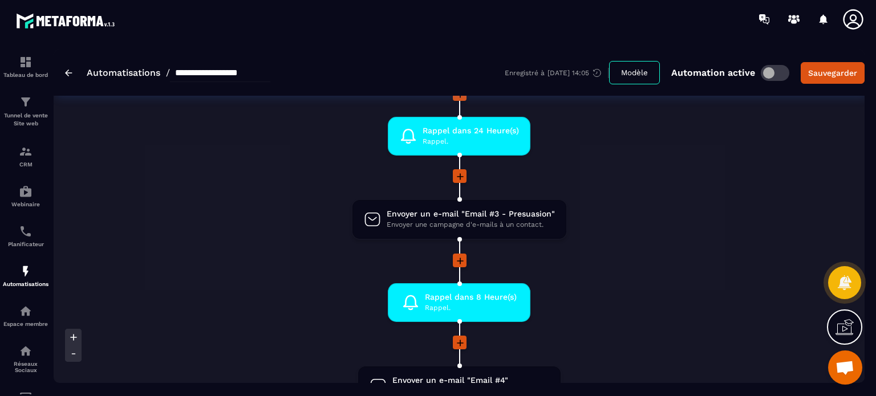
click at [283, 218] on li "Envoyer un e-mail "Email #3 - Presuasion" Envoyer une campagne d'e-mails à un c…" at bounding box center [458, 226] width 539 height 55
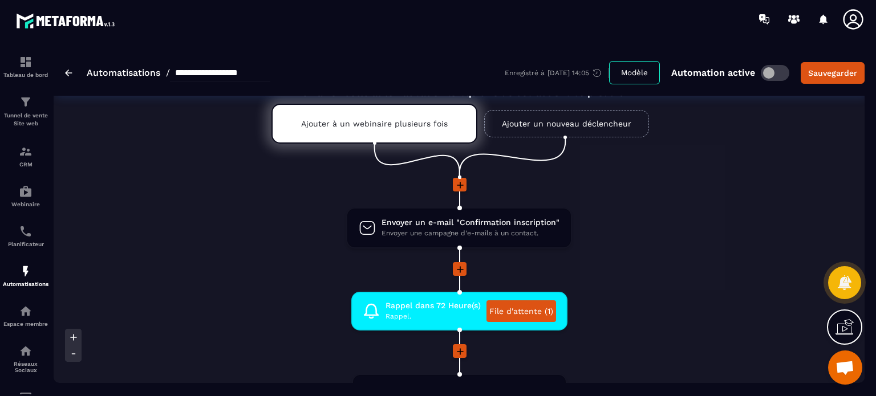
scroll to position [0, 0]
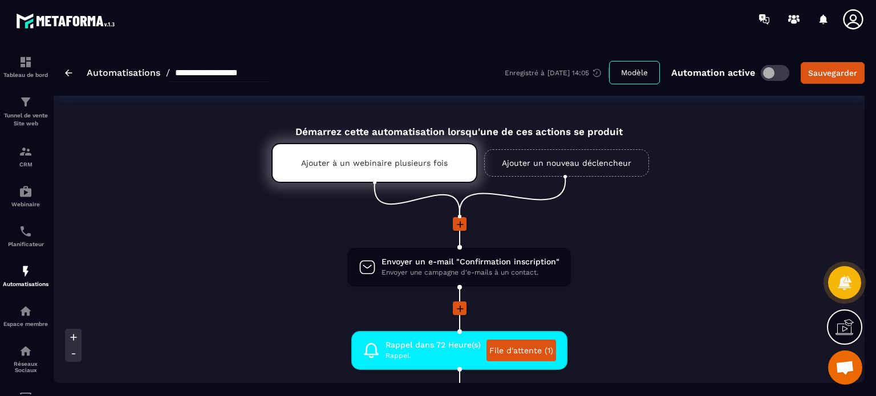
click at [315, 247] on li "Envoyer un e-mail "Confirmation inscription" Envoyer une campagne d'e-mails à u…" at bounding box center [458, 274] width 539 height 55
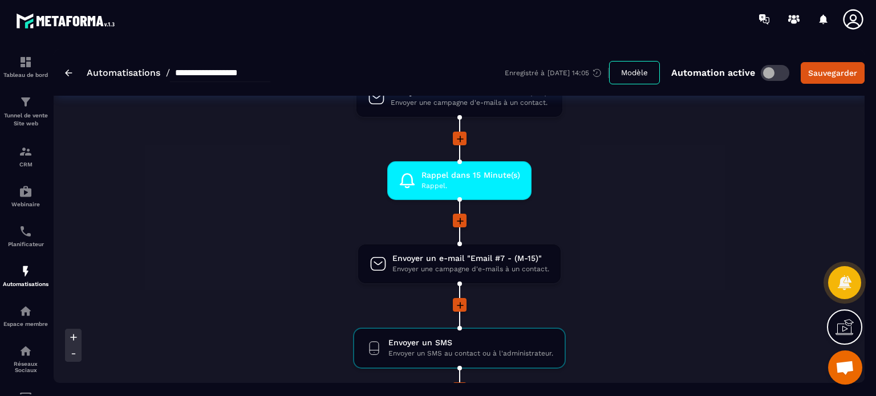
scroll to position [1003, 0]
click at [321, 297] on div at bounding box center [458, 304] width 539 height 15
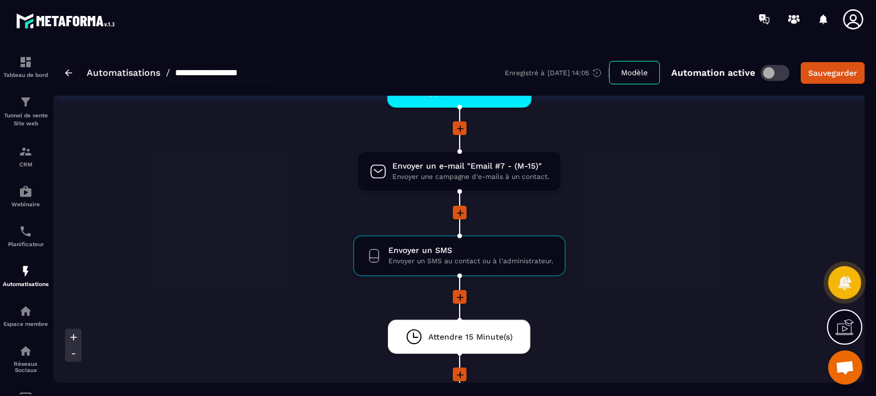
scroll to position [1117, 0]
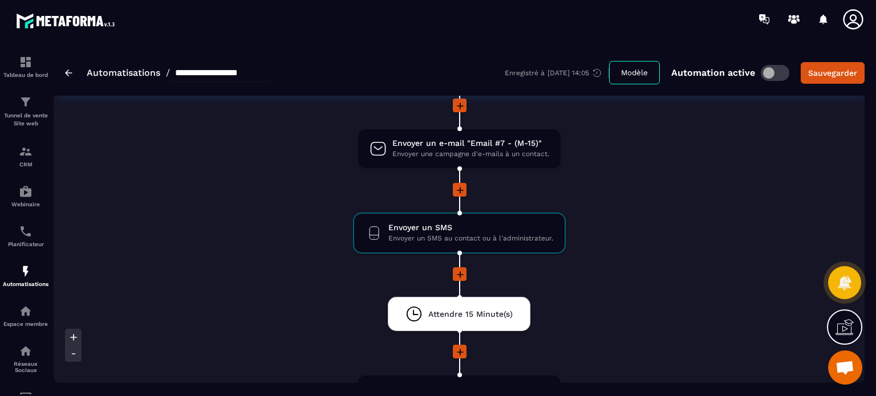
click at [459, 272] on icon at bounding box center [459, 274] width 11 height 11
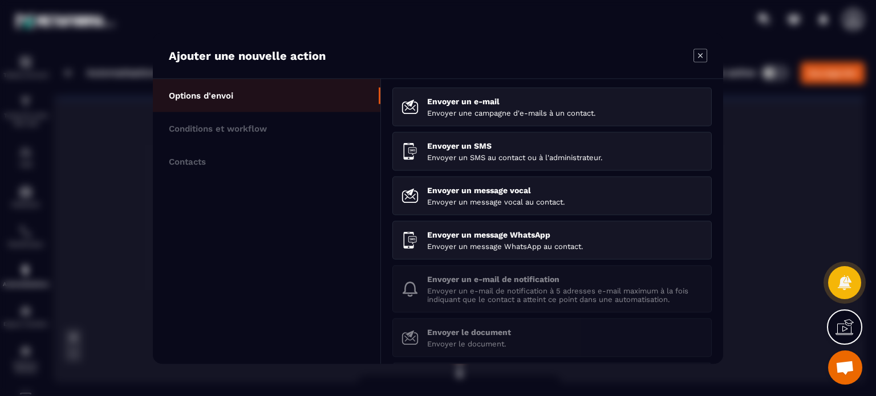
click at [700, 56] on icon "Modal window" at bounding box center [700, 55] width 14 height 14
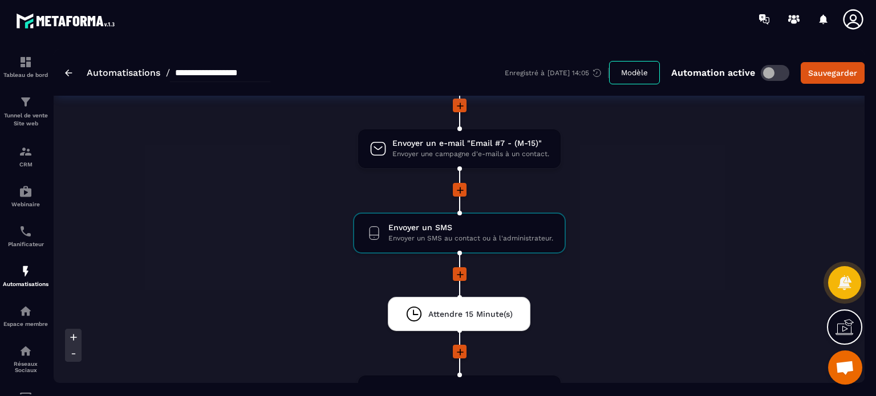
click at [612, 310] on li "Attendre 15 Minute(s) drag-arrow" at bounding box center [458, 321] width 539 height 48
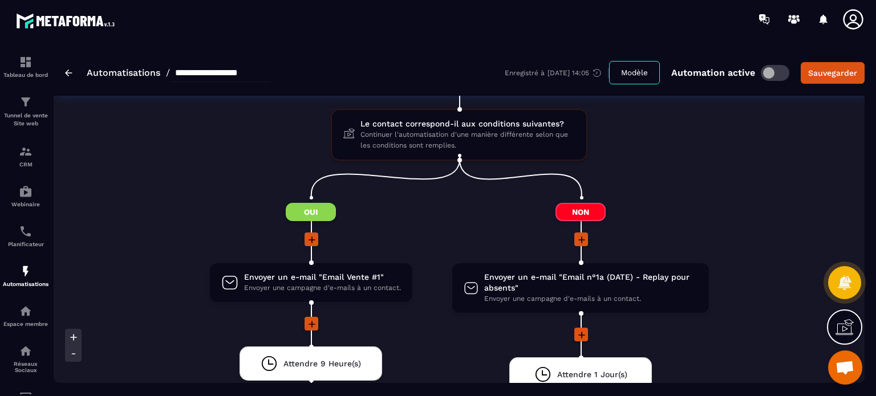
scroll to position [1573, 0]
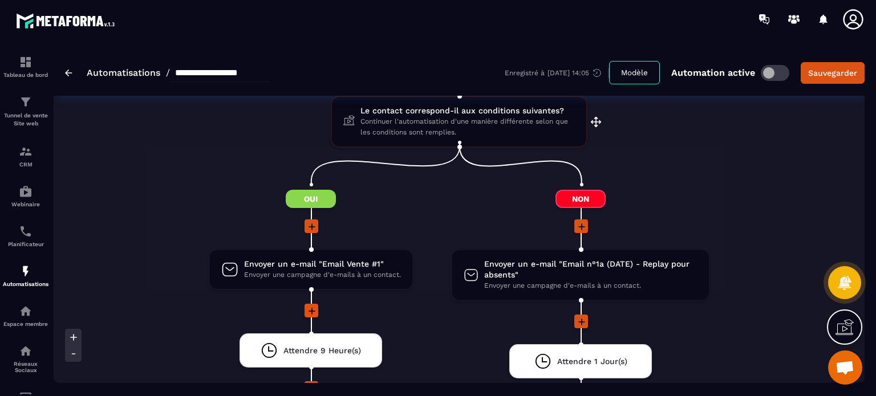
click at [405, 116] on span "Continuer l'automatisation d'une manière différente selon que les conditions so…" at bounding box center [467, 127] width 214 height 22
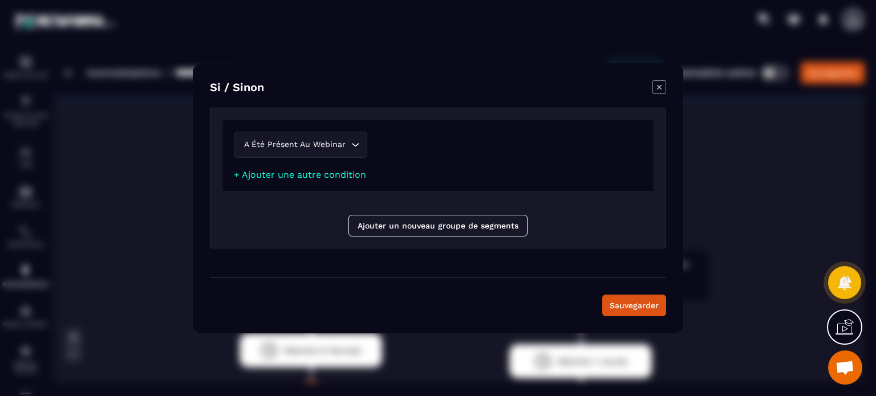
click at [658, 90] on icon "Modal window" at bounding box center [659, 87] width 14 height 14
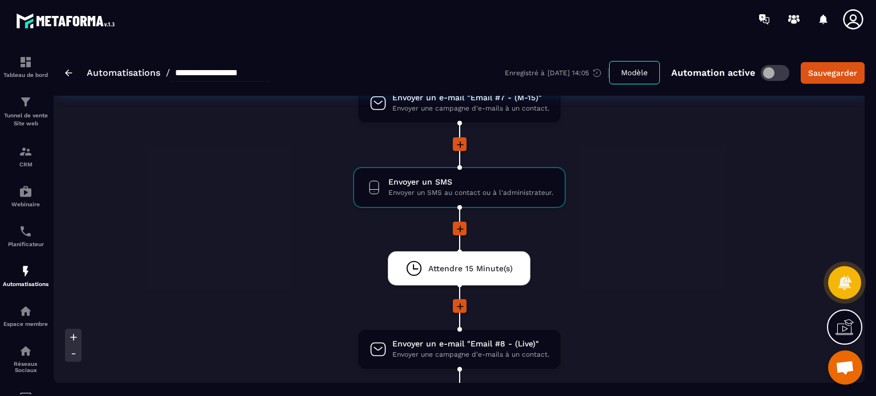
scroll to position [1140, 0]
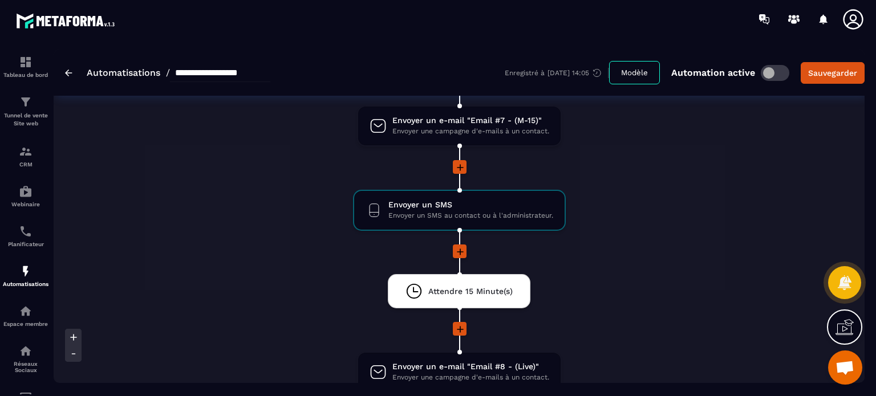
click at [602, 249] on div at bounding box center [458, 252] width 539 height 15
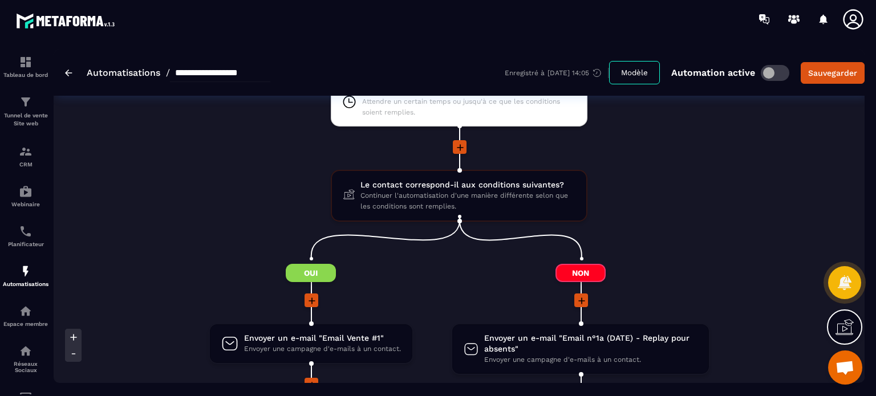
scroll to position [1482, 0]
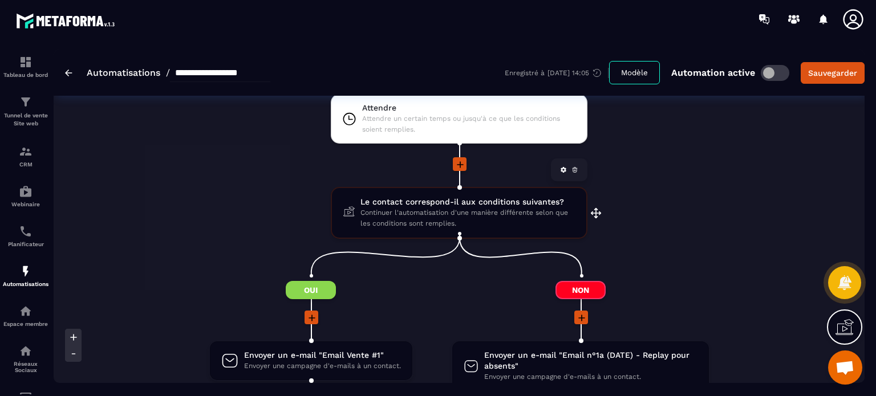
click at [466, 215] on span "Continuer l'automatisation d'une manière différente selon que les conditions so…" at bounding box center [467, 218] width 214 height 22
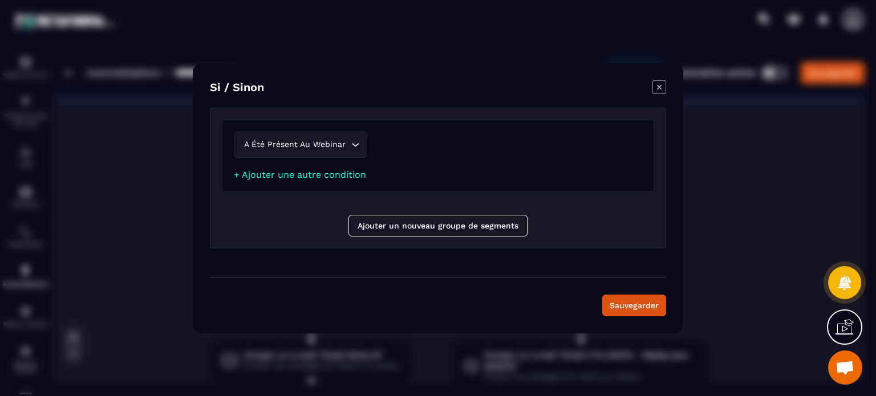
click at [658, 89] on icon "Modal window" at bounding box center [659, 86] width 5 height 5
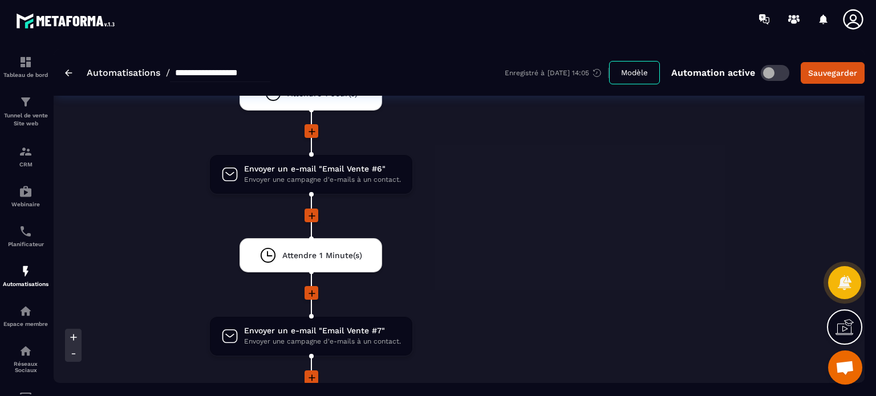
scroll to position [2440, 0]
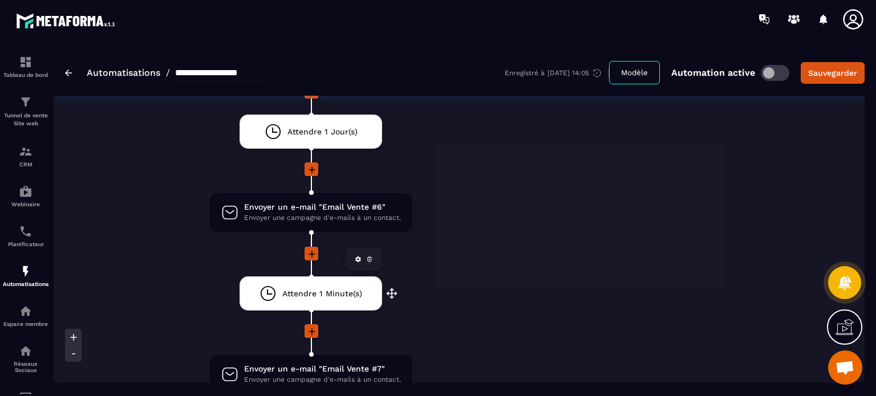
click at [305, 288] on span "Attendre 1 Minute(s)" at bounding box center [322, 293] width 80 height 11
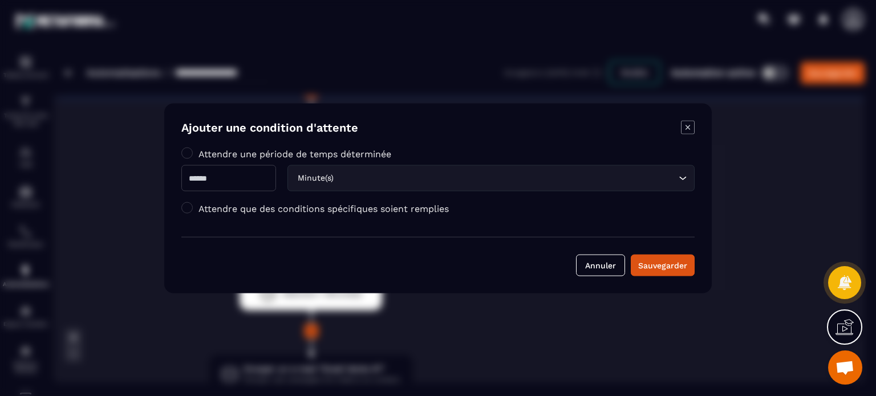
click at [365, 182] on input "Search for option" at bounding box center [506, 178] width 340 height 13
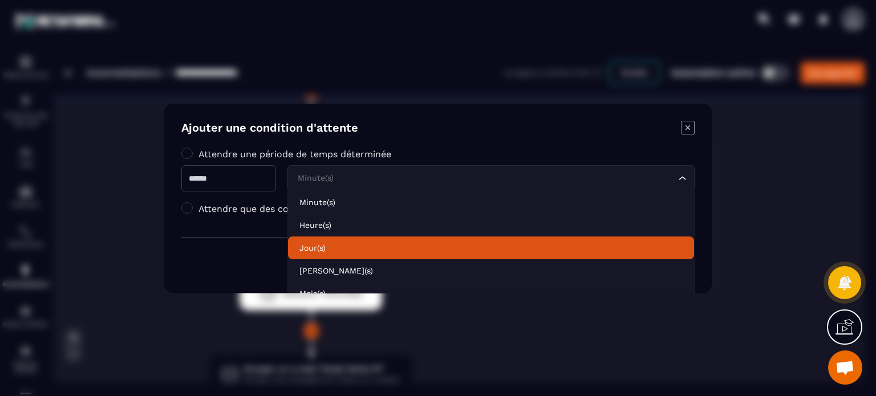
click at [337, 242] on p "Jour(s)" at bounding box center [490, 247] width 383 height 11
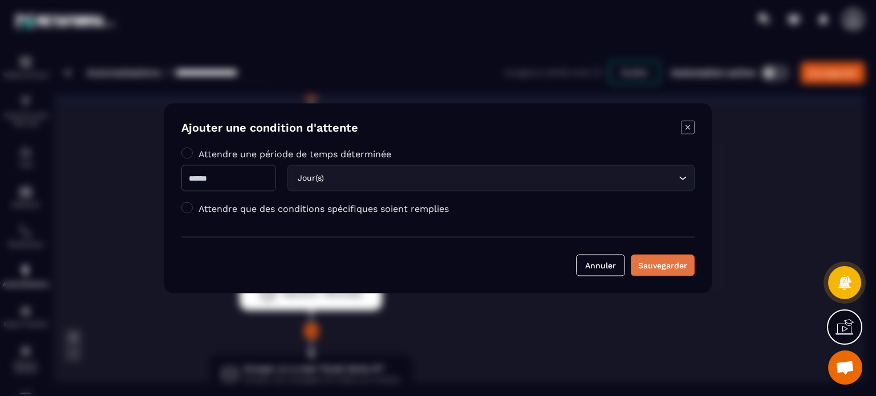
click at [668, 267] on div "Sauvegarder" at bounding box center [662, 264] width 49 height 11
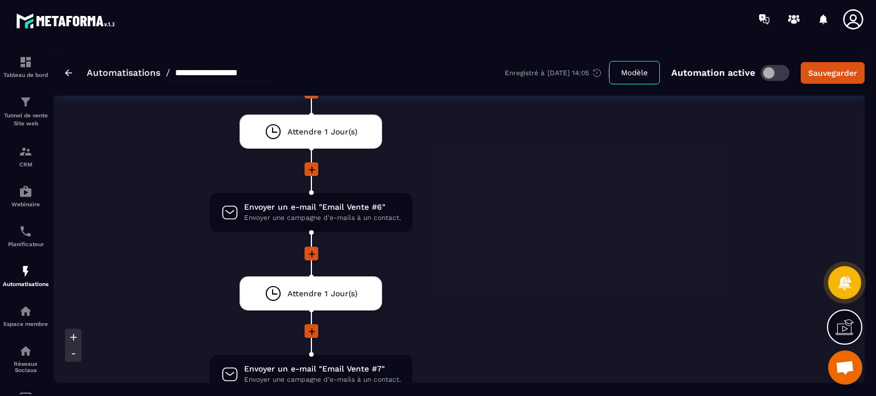
click at [17, 206] on p "Webinaire" at bounding box center [26, 204] width 46 height 6
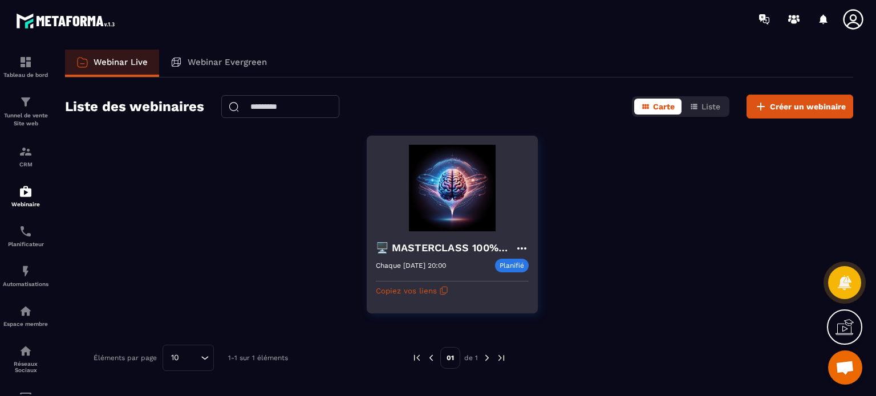
click at [522, 247] on icon at bounding box center [520, 248] width 9 height 2
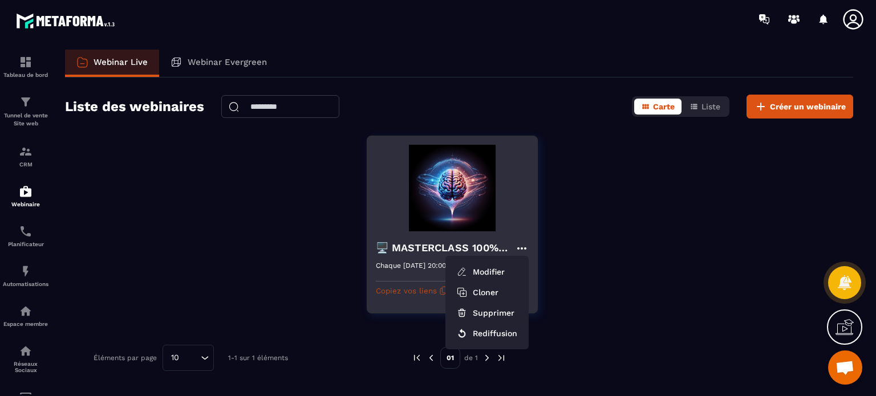
click at [405, 291] on button "Copiez vos liens" at bounding box center [412, 291] width 72 height 18
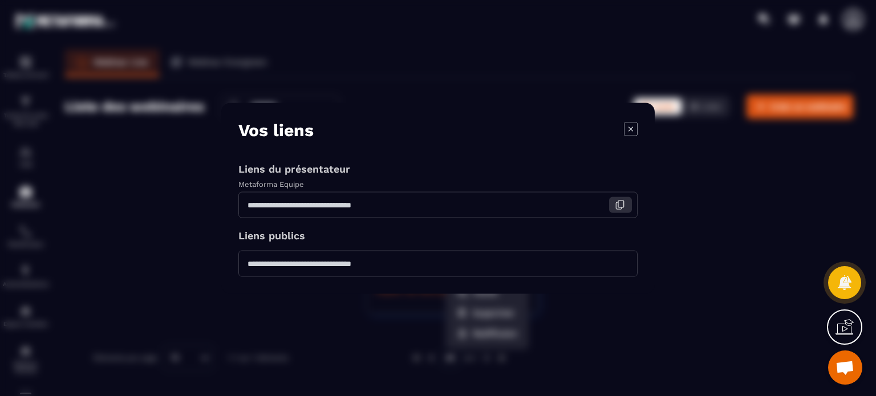
click at [620, 204] on icon "Modal window" at bounding box center [619, 205] width 10 height 10
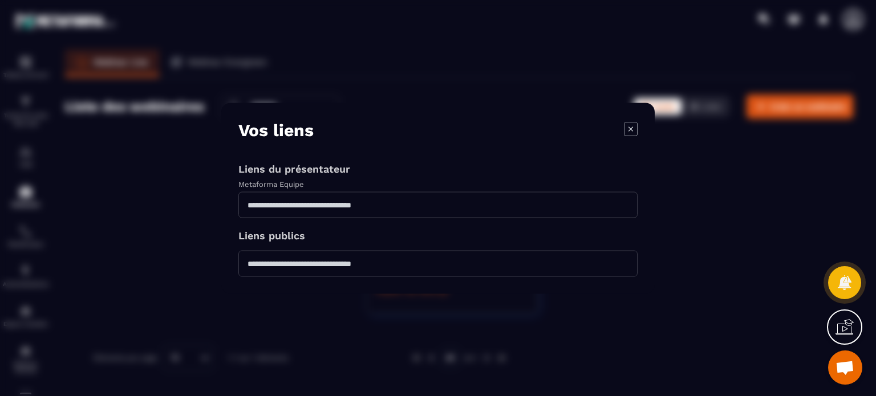
click at [624, 131] on icon "Modal window" at bounding box center [630, 128] width 13 height 13
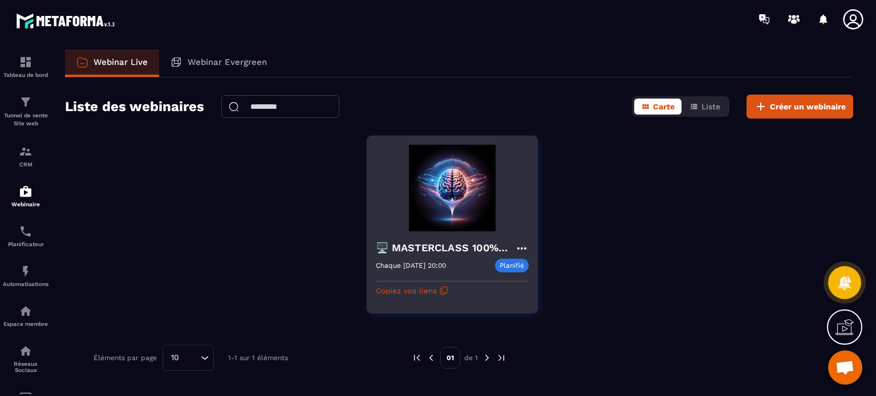
click at [449, 234] on div "🖥️ MASTERCLASS 100% GRATUITE Chaque Mardi 20:00 Planifié Chaque Mardi 20:00 Cop…" at bounding box center [452, 265] width 170 height 68
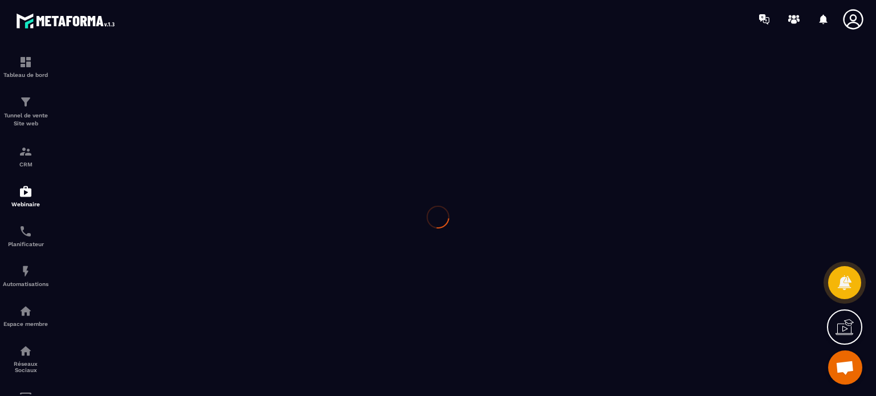
type input "**********"
type textarea "**********"
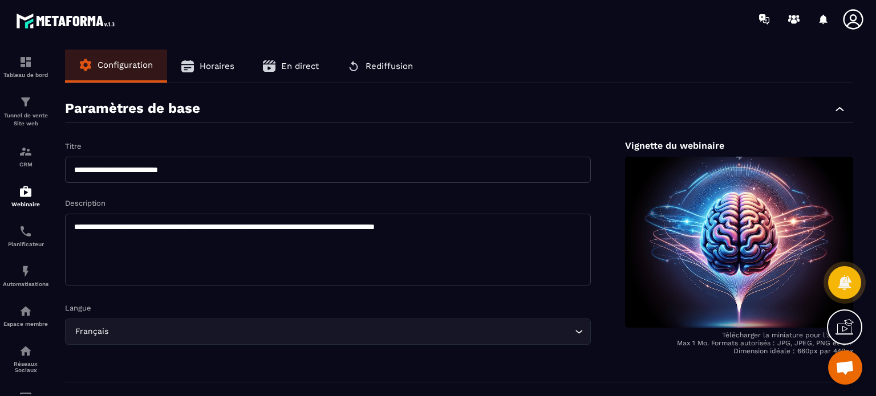
click at [299, 64] on span "En direct" at bounding box center [300, 66] width 38 height 10
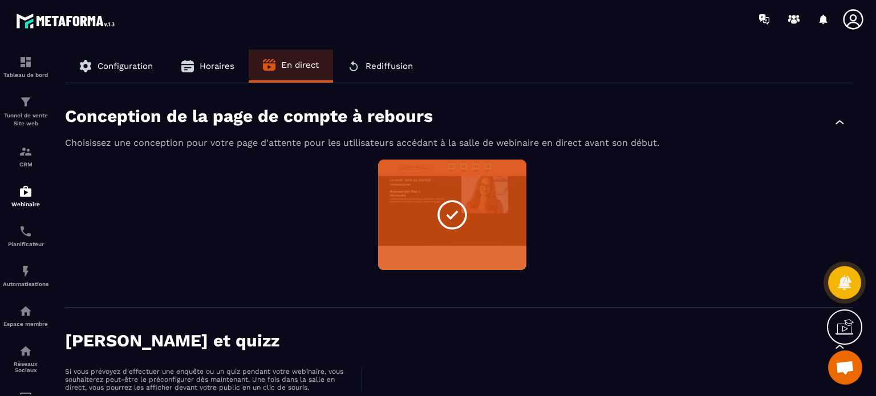
click at [251, 165] on div "Non sélectionné Aperçu Modifier" at bounding box center [459, 222] width 788 height 125
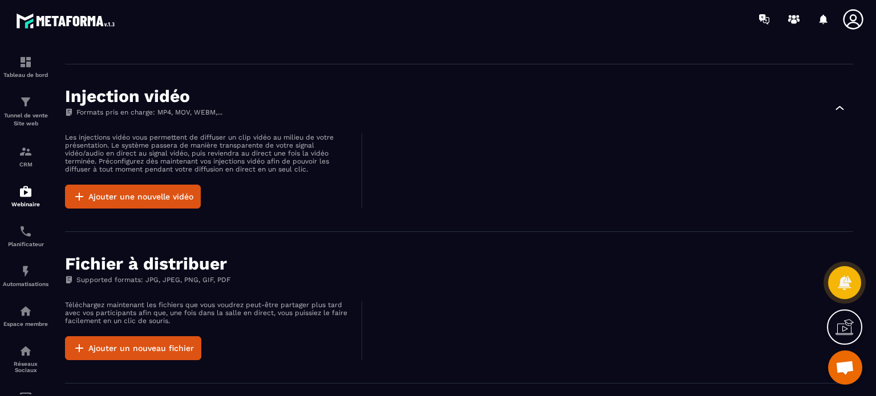
scroll to position [547, 0]
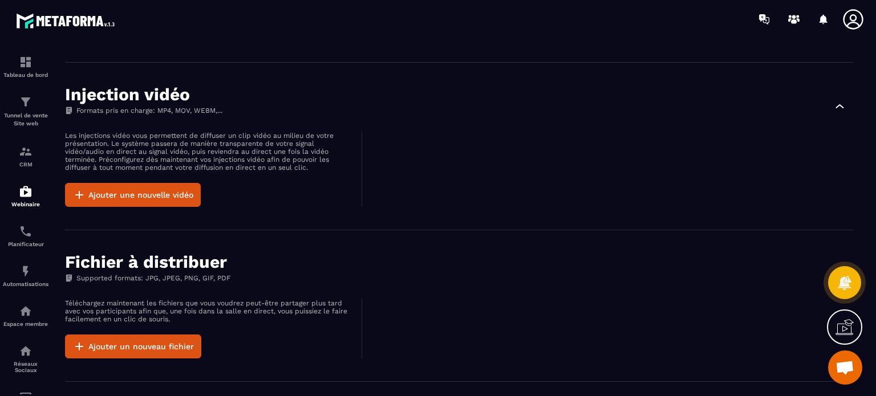
click at [263, 209] on div "Injection vidéo Formats pris en charge: MP4, MOV, WEBM,... Les injections vidéo…" at bounding box center [459, 147] width 788 height 168
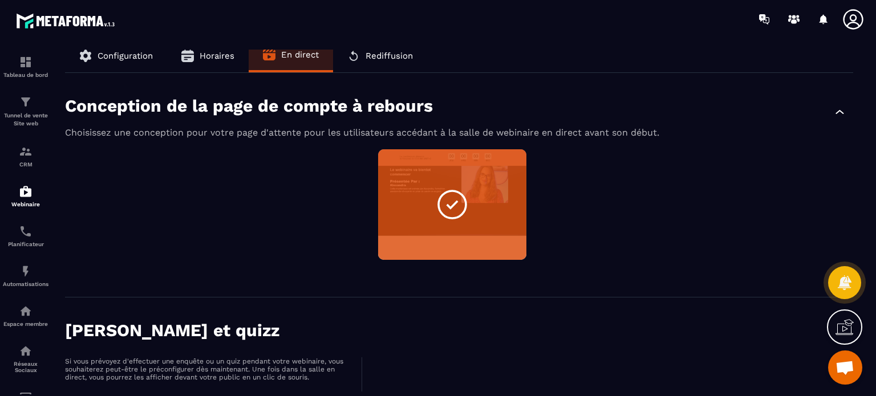
scroll to position [0, 0]
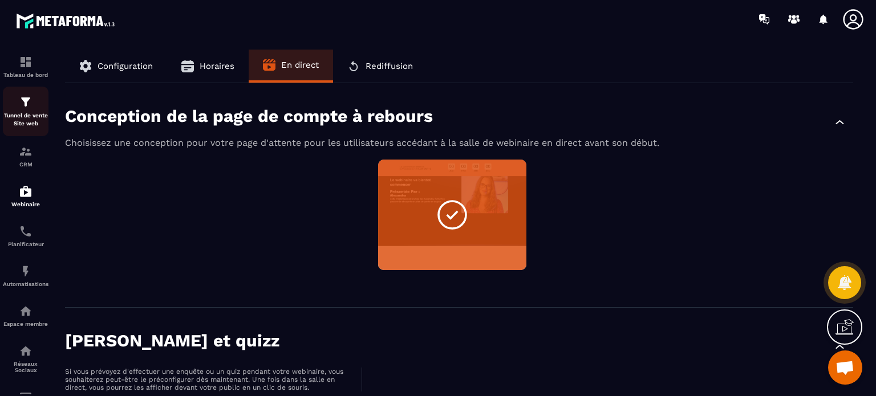
click at [27, 111] on div "Tunnel de vente Site web" at bounding box center [26, 111] width 46 height 32
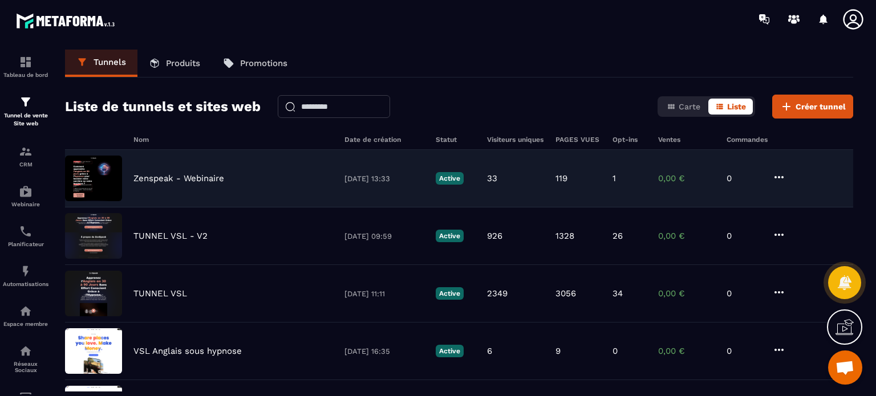
click at [165, 180] on p "Zenspeak - Webinaire" at bounding box center [178, 178] width 91 height 10
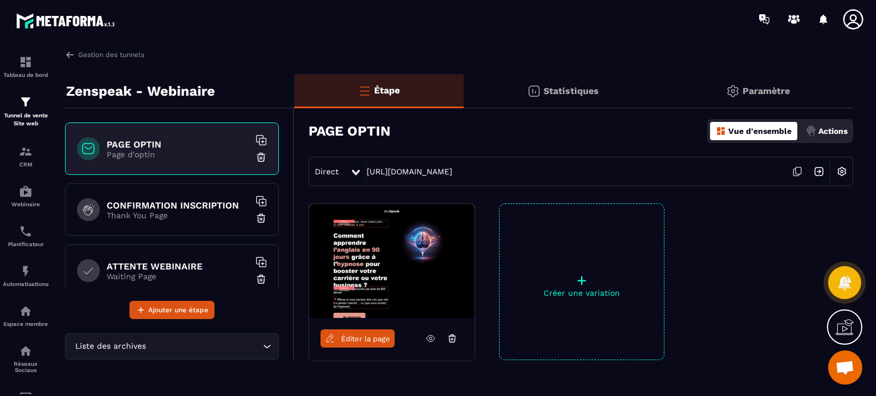
click at [182, 152] on p "Page d'optin" at bounding box center [178, 154] width 143 height 9
click at [410, 174] on link "https://go.zenspeak.fr/webinaire-optin" at bounding box center [410, 171] width 86 height 9
click at [177, 213] on p "Thank You Page" at bounding box center [178, 215] width 143 height 9
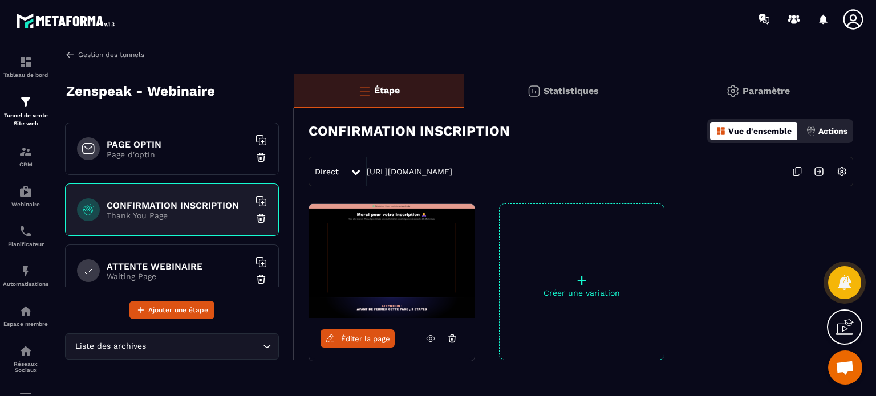
click at [96, 56] on link "Gestion des tunnels" at bounding box center [104, 55] width 79 height 10
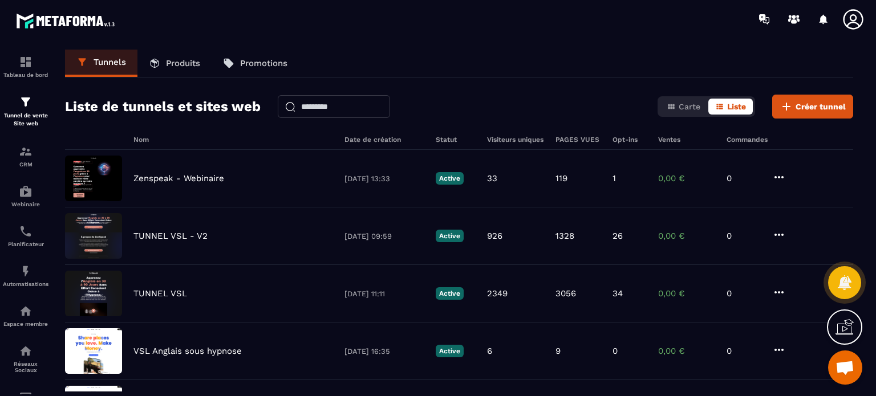
click at [853, 15] on icon at bounding box center [852, 19] width 23 height 23
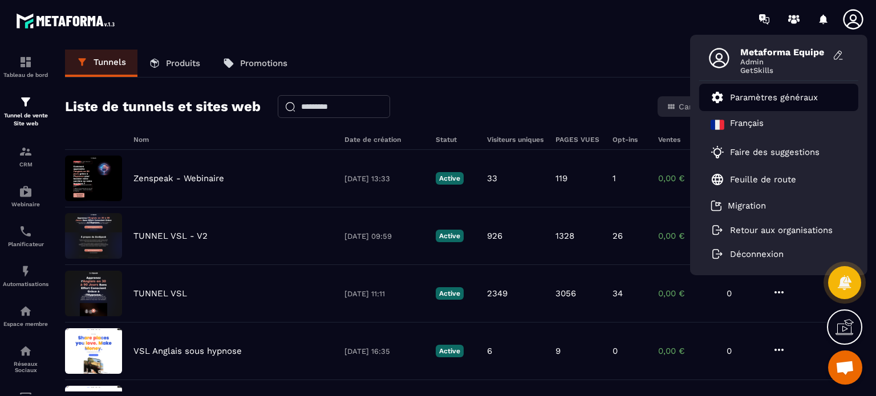
click at [816, 93] on p "Paramètres généraux" at bounding box center [774, 97] width 88 height 10
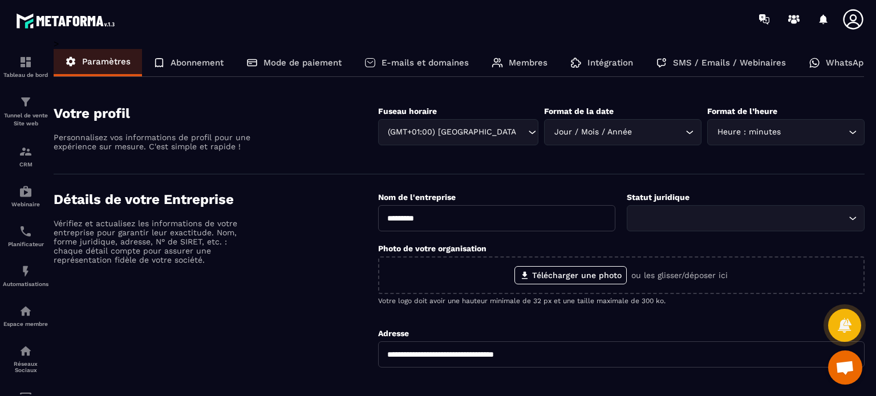
click at [673, 60] on p "SMS / Emails / Webinaires" at bounding box center [729, 63] width 113 height 10
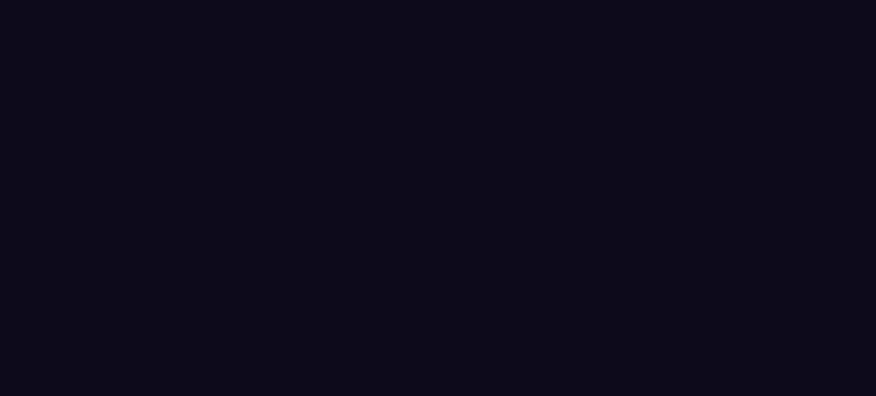
select select "****"
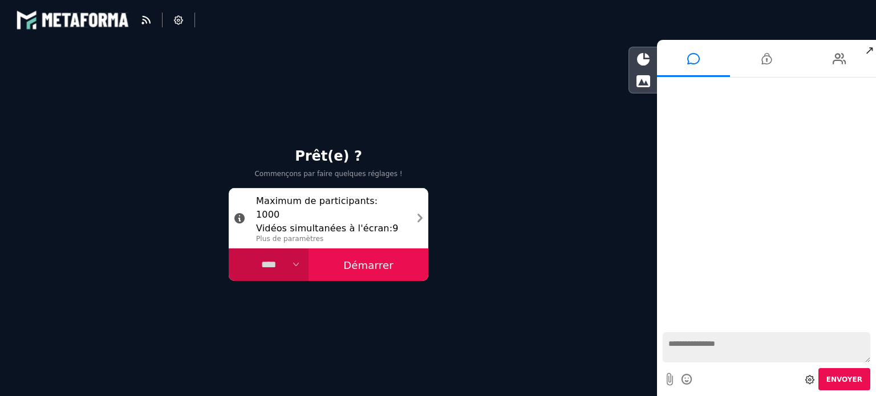
click at [278, 268] on select "**** **** *****" at bounding box center [269, 265] width 80 height 33
click at [368, 332] on div "Prêt(e) ? Commençons par faire quelques réglages ! Maximum de participants : 10…" at bounding box center [328, 218] width 657 height 356
click at [365, 255] on button "Démarrer" at bounding box center [368, 265] width 120 height 33
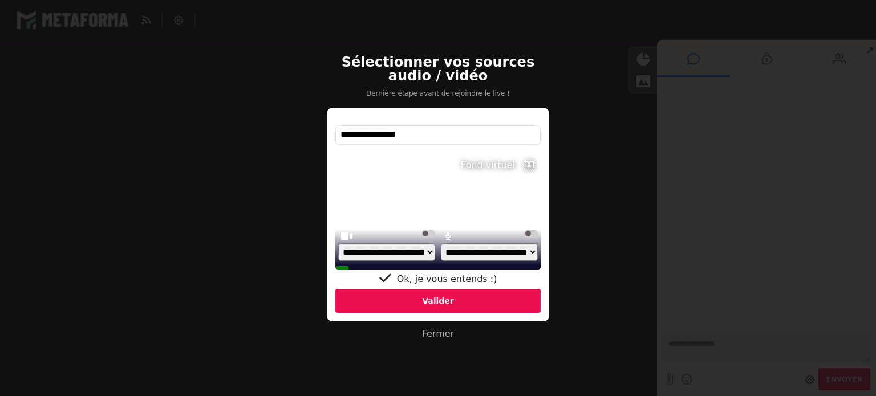
click at [445, 335] on link "Fermer" at bounding box center [438, 333] width 32 height 11
select select "****"
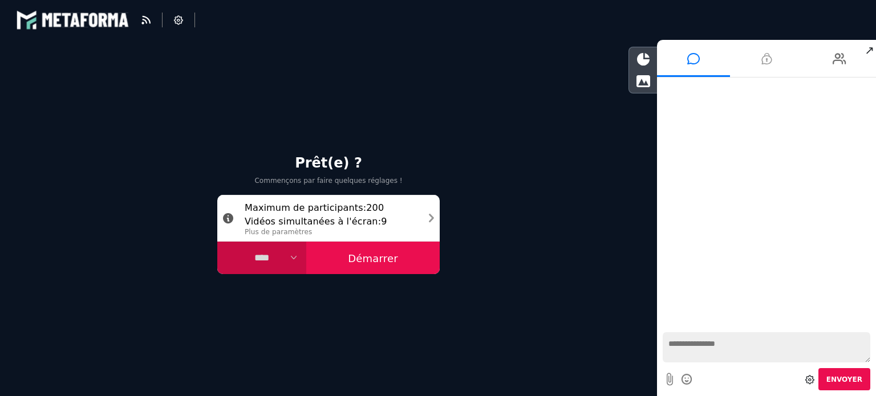
click at [759, 64] on li at bounding box center [766, 58] width 73 height 37
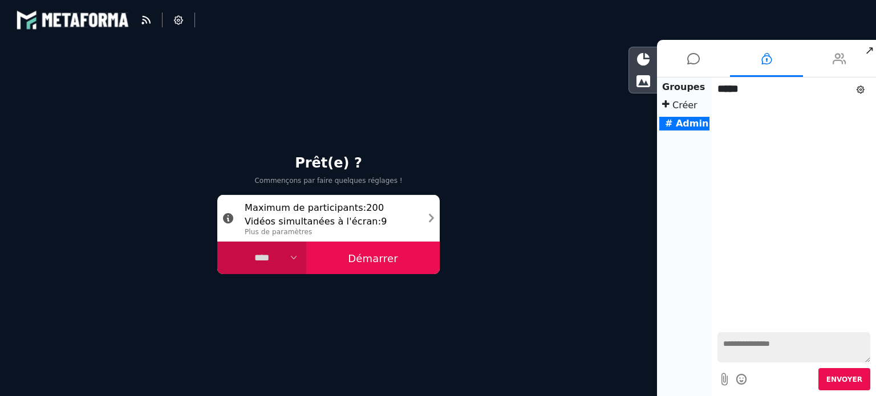
click at [837, 60] on icon at bounding box center [839, 58] width 14 height 29
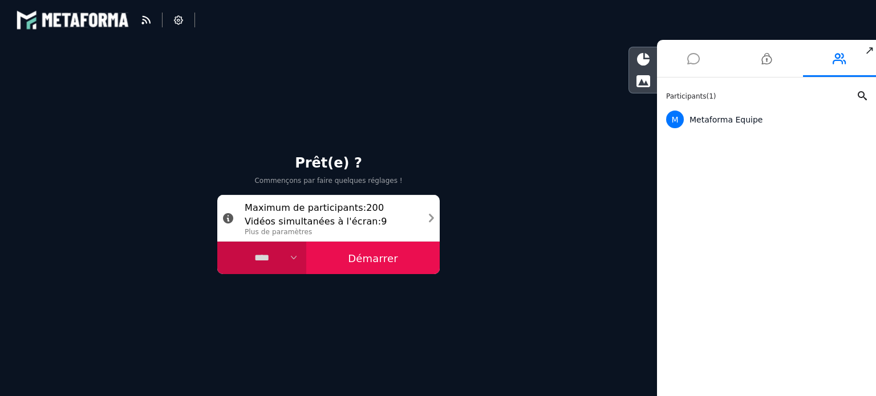
click at [698, 57] on icon at bounding box center [693, 58] width 13 height 29
